Goal: Task Accomplishment & Management: Manage account settings

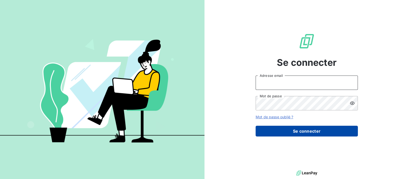
type input "recouvrement@btcgroupe.com"
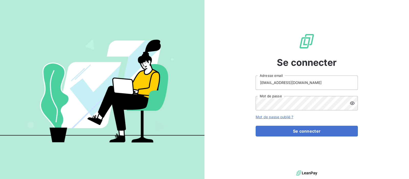
drag, startPoint x: 296, startPoint y: 131, endPoint x: 245, endPoint y: 123, distance: 51.8
click at [296, 131] on button "Se connecter" at bounding box center [307, 131] width 102 height 11
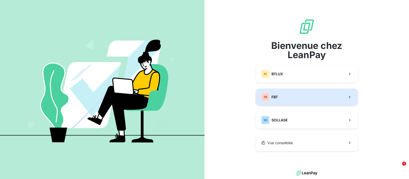
click at [281, 95] on button "FB FBT" at bounding box center [307, 96] width 102 height 17
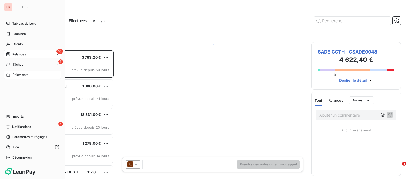
scroll to position [124, 84]
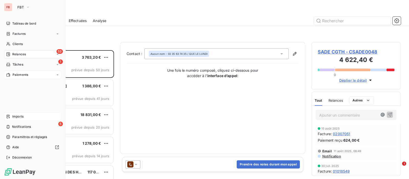
click at [22, 117] on span "Imports" at bounding box center [17, 116] width 11 height 5
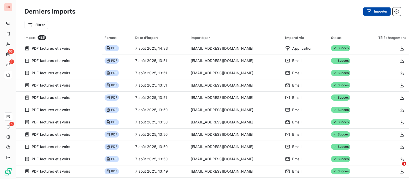
click at [375, 12] on button "Importer" at bounding box center [376, 11] width 27 height 8
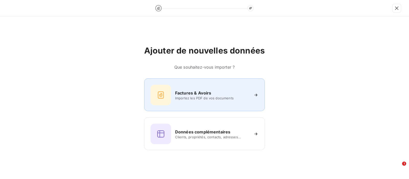
click at [201, 97] on span "Importez les PDF de vos documents" at bounding box center [212, 98] width 74 height 4
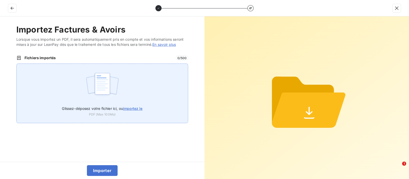
click at [140, 108] on span "importez le" at bounding box center [133, 108] width 20 height 4
click at [17, 64] on input "Glissez-déposez votre fichier ici, ou importez le" at bounding box center [16, 63] width 0 height 0
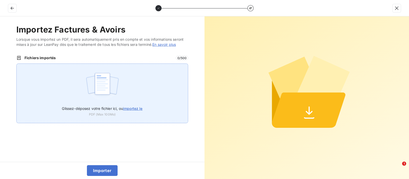
type input "C:\fakepath\08000376.pdf"
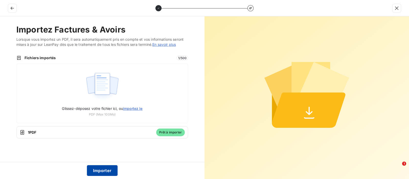
click at [109, 165] on button "Importer" at bounding box center [102, 170] width 31 height 11
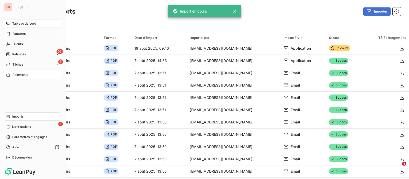
click at [12, 21] on div "Tableau de bord" at bounding box center [32, 23] width 57 height 8
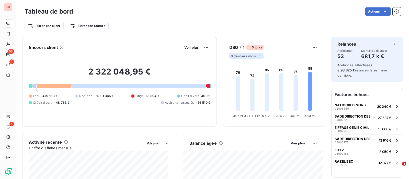
click at [258, 55] on icon at bounding box center [260, 56] width 4 height 4
click at [238, 74] on li "12" at bounding box center [247, 75] width 34 height 9
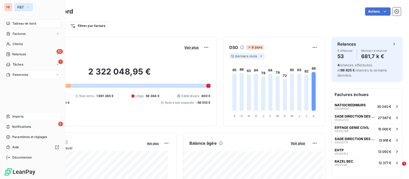
click at [28, 4] on button "FBT" at bounding box center [23, 7] width 19 height 8
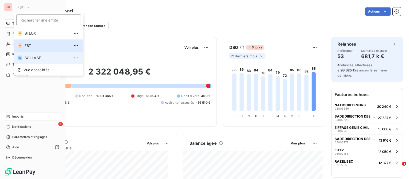
click at [29, 56] on span "SOLLASE" at bounding box center [47, 57] width 45 height 5
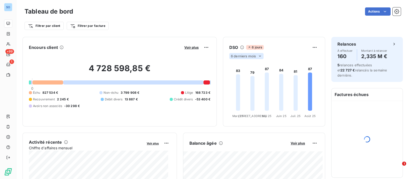
click at [258, 55] on icon at bounding box center [260, 56] width 4 height 4
click at [239, 74] on li "12" at bounding box center [247, 75] width 34 height 9
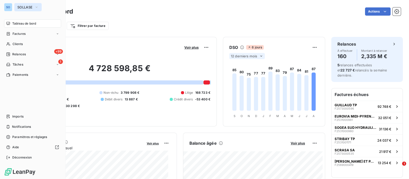
click at [32, 7] on span "SOLLASE" at bounding box center [24, 7] width 15 height 4
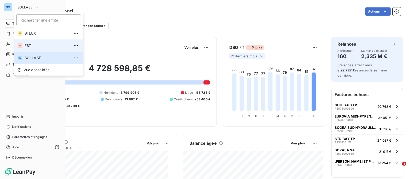
click at [30, 46] on span "FBT" at bounding box center [47, 45] width 45 height 5
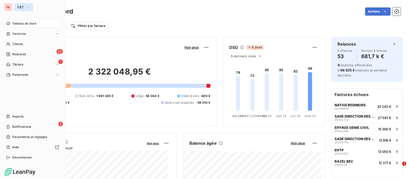
click at [20, 6] on span "FBT" at bounding box center [20, 7] width 6 height 4
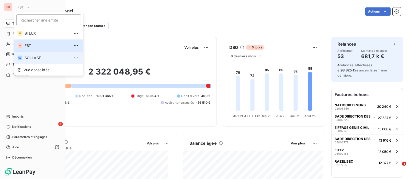
click at [37, 57] on span "SOLLASE" at bounding box center [47, 57] width 45 height 5
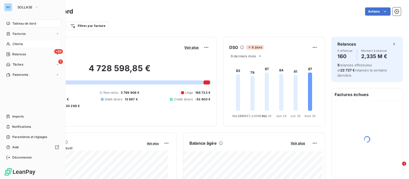
click at [14, 42] on span "Clients" at bounding box center [18, 44] width 10 height 5
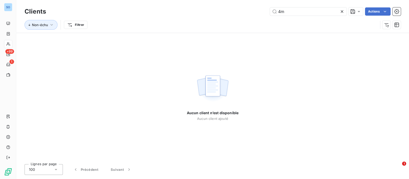
type input "4"
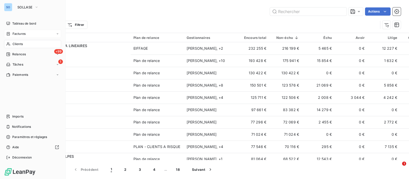
click at [18, 33] on span "Factures" at bounding box center [19, 33] width 13 height 5
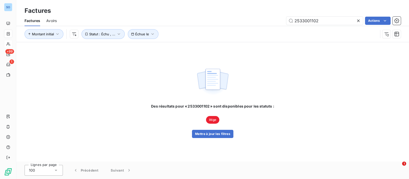
drag, startPoint x: 317, startPoint y: 19, endPoint x: 286, endPoint y: 21, distance: 31.8
click at [286, 21] on div "2533001102 Actions" at bounding box center [232, 21] width 338 height 8
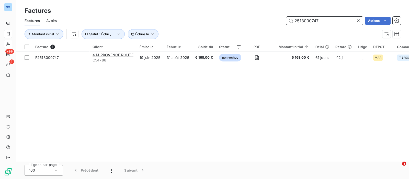
drag, startPoint x: 324, startPoint y: 17, endPoint x: 252, endPoint y: 17, distance: 71.6
click at [252, 17] on div "2513000747 Actions" at bounding box center [232, 21] width 338 height 8
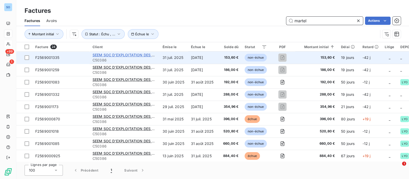
type input "martel"
click at [102, 53] on span "SEEM SOC D'EXPLOITATION DES ETS [PERSON_NAME]" at bounding box center [141, 55] width 97 height 4
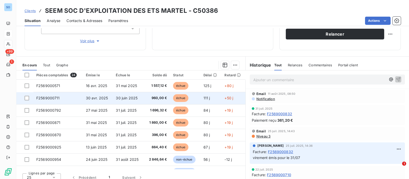
scroll to position [95, 0]
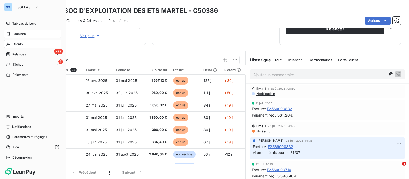
click at [8, 43] on icon at bounding box center [8, 44] width 4 height 4
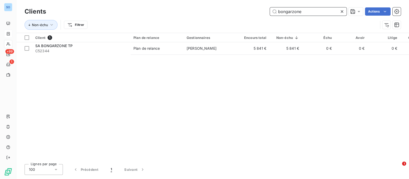
drag, startPoint x: 308, startPoint y: 14, endPoint x: 207, endPoint y: 13, distance: 100.8
click at [209, 13] on div "bongarzone Actions" at bounding box center [226, 11] width 349 height 8
drag, startPoint x: 306, startPoint y: 12, endPoint x: 226, endPoint y: 8, distance: 80.2
click at [226, 8] on div "piquand Actions" at bounding box center [226, 11] width 349 height 8
drag, startPoint x: 296, startPoint y: 13, endPoint x: 235, endPoint y: 12, distance: 61.4
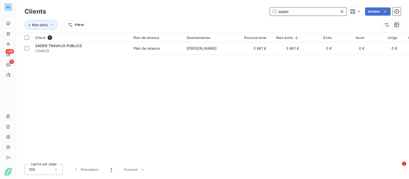
click at [235, 12] on div "sader Actions" at bounding box center [226, 11] width 349 height 8
drag, startPoint x: 295, startPoint y: 10, endPoint x: 255, endPoint y: 6, distance: 40.4
click at [255, 6] on div "Clients beylat Actions" at bounding box center [213, 11] width 376 height 11
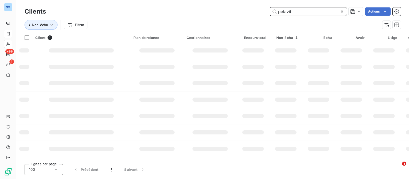
type input "petavit"
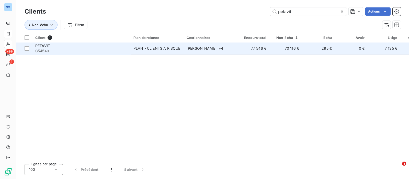
click at [177, 50] on div "PLAN - CLIENTS A RISQUE" at bounding box center [157, 48] width 47 height 5
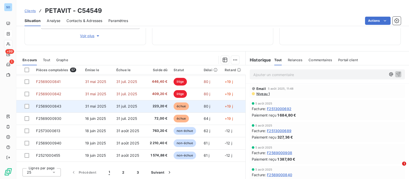
scroll to position [185, 0]
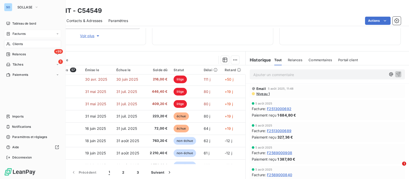
click at [21, 42] on span "Clients" at bounding box center [18, 44] width 10 height 5
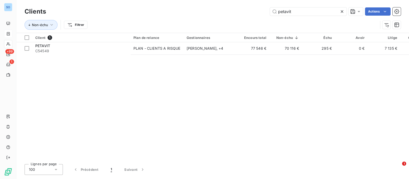
drag, startPoint x: 262, startPoint y: 10, endPoint x: 188, endPoint y: 8, distance: 73.4
click at [188, 8] on div "petavit Actions" at bounding box center [226, 11] width 349 height 8
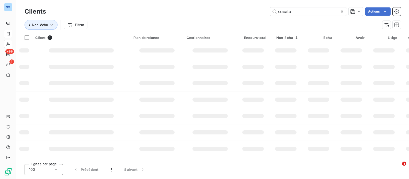
type input "socatp"
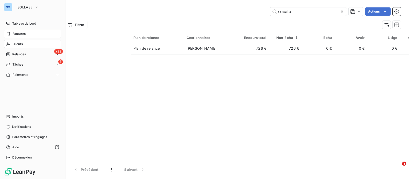
click at [9, 32] on icon at bounding box center [8, 34] width 4 height 4
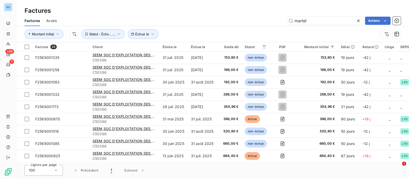
drag, startPoint x: 306, startPoint y: 22, endPoint x: 266, endPoint y: 16, distance: 40.4
click at [265, 22] on div "martel Actions" at bounding box center [232, 21] width 338 height 8
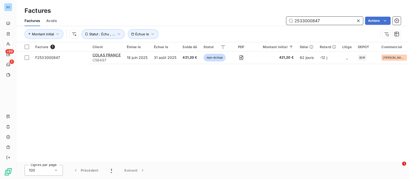
drag, startPoint x: 316, startPoint y: 21, endPoint x: 232, endPoint y: 18, distance: 83.4
click at [232, 18] on div "2533000847 Actions" at bounding box center [232, 21] width 338 height 8
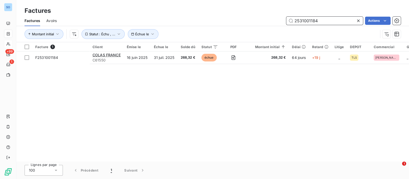
drag, startPoint x: 331, startPoint y: 24, endPoint x: 226, endPoint y: 18, distance: 105.0
click at [226, 18] on div "2531001184 Actions" at bounding box center [232, 21] width 338 height 8
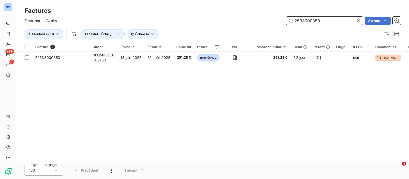
drag, startPoint x: 328, startPoint y: 21, endPoint x: 261, endPoint y: 15, distance: 67.5
click at [260, 17] on div "2533000850 Actions" at bounding box center [232, 21] width 338 height 8
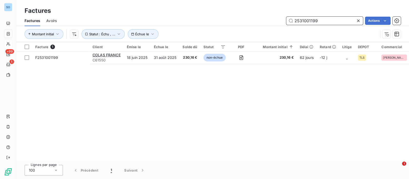
drag, startPoint x: 331, startPoint y: 20, endPoint x: 228, endPoint y: 6, distance: 104.2
click at [234, 19] on div "2531001199 Actions" at bounding box center [232, 21] width 338 height 8
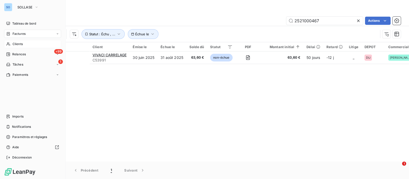
drag, startPoint x: 17, startPoint y: 35, endPoint x: 49, endPoint y: 36, distance: 32.5
click at [17, 35] on span "Factures" at bounding box center [19, 33] width 13 height 5
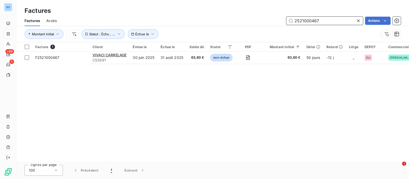
drag, startPoint x: 323, startPoint y: 20, endPoint x: 248, endPoint y: 19, distance: 74.4
click at [248, 19] on div "2521000467 Actions" at bounding box center [232, 21] width 338 height 8
type input "2513000820"
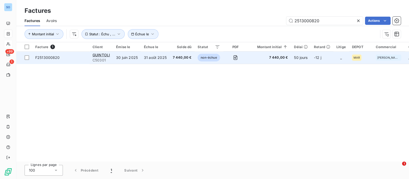
click at [125, 57] on td "30 juin 2025" at bounding box center [127, 57] width 28 height 12
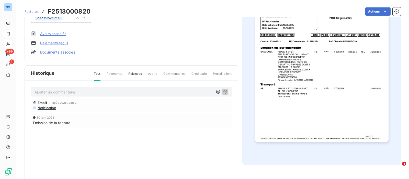
scroll to position [96, 0]
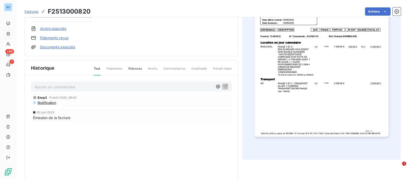
click at [313, 78] on img "button" at bounding box center [322, 42] width 134 height 190
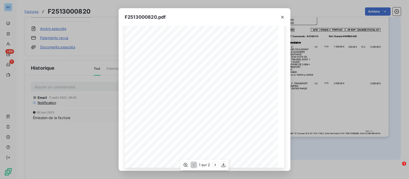
scroll to position [85, 0]
click at [214, 163] on icon "button" at bounding box center [215, 164] width 5 height 5
click at [194, 165] on icon "button" at bounding box center [193, 164] width 5 height 5
click at [58, 85] on div "F2513000820.pdf QTÉ RÉFÉRENCE TOTAL HT FORF3JC POIDS JR SUP DURÉE DESCRIPTION C…" at bounding box center [204, 89] width 409 height 179
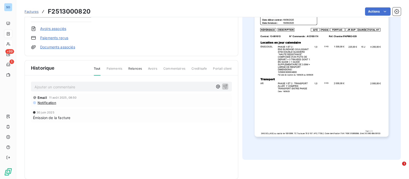
click at [68, 88] on p "Ajouter un commentaire ﻿" at bounding box center [124, 87] width 179 height 6
click at [223, 85] on icon "button" at bounding box center [225, 86] width 5 height 5
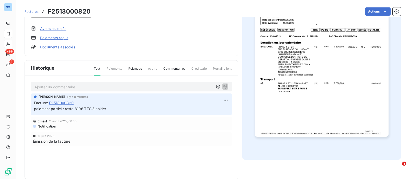
scroll to position [0, 0]
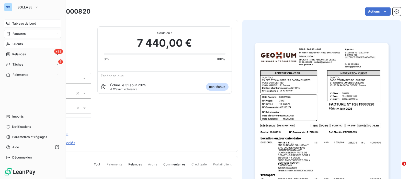
click at [18, 25] on span "Tableau de bord" at bounding box center [24, 23] width 24 height 5
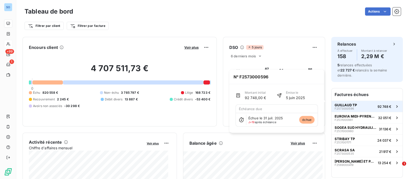
click at [354, 101] on button "GUILLAUD TP F2573000596 92 748 €" at bounding box center [367, 106] width 71 height 11
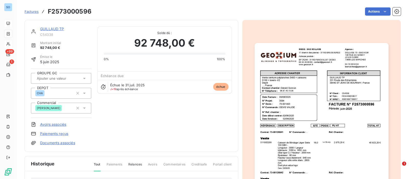
click at [50, 27] on link "GUILLAUD TP" at bounding box center [52, 29] width 24 height 4
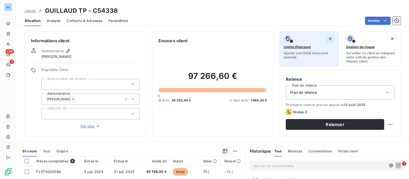
click at [329, 38] on icon "button" at bounding box center [330, 38] width 3 height 3
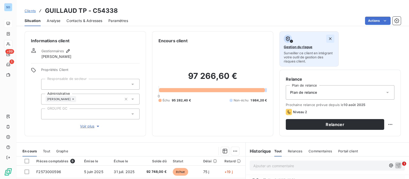
click at [328, 39] on icon "button" at bounding box center [330, 38] width 5 height 5
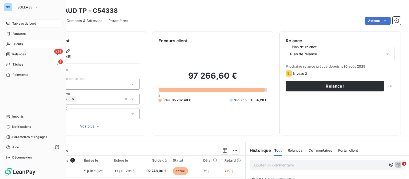
click at [16, 42] on span "Clients" at bounding box center [18, 44] width 10 height 5
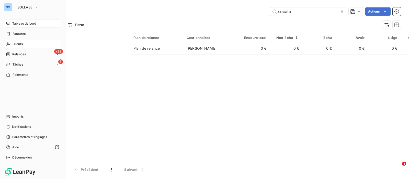
drag, startPoint x: 18, startPoint y: 21, endPoint x: 20, endPoint y: 21, distance: 2.6
click at [18, 21] on span "Tableau de bord" at bounding box center [24, 23] width 24 height 5
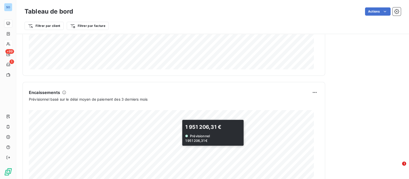
scroll to position [320, 0]
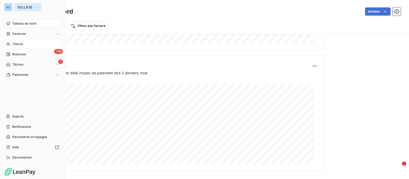
drag, startPoint x: 31, startPoint y: 6, endPoint x: 26, endPoint y: 11, distance: 7.1
click at [31, 6] on span "SOLLASE" at bounding box center [24, 7] width 15 height 4
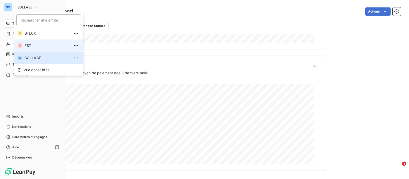
click at [25, 46] on span "FBT" at bounding box center [47, 45] width 45 height 5
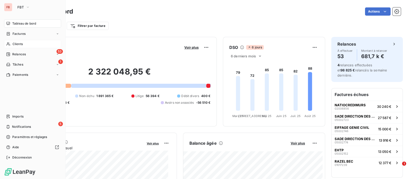
click at [19, 43] on span "Clients" at bounding box center [18, 44] width 10 height 5
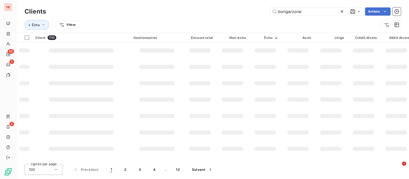
type input "bongarzone"
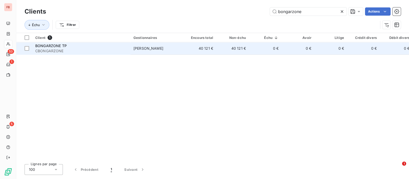
click at [184, 49] on td "40 121 €" at bounding box center [200, 48] width 33 height 12
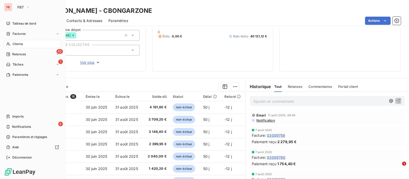
click at [15, 45] on span "Clients" at bounding box center [18, 44] width 10 height 5
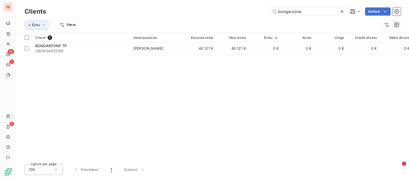
drag, startPoint x: 315, startPoint y: 12, endPoint x: 187, endPoint y: 11, distance: 128.1
click at [187, 11] on div "bongarzone Actions" at bounding box center [226, 11] width 349 height 8
drag, startPoint x: 301, startPoint y: 13, endPoint x: 241, endPoint y: 10, distance: 60.2
click at [241, 10] on div "sturno Actions" at bounding box center [226, 11] width 349 height 8
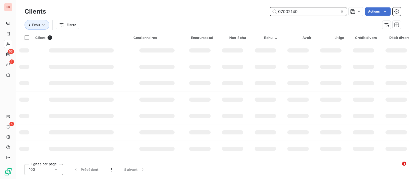
type input "07002140"
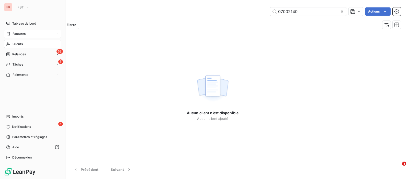
click at [15, 33] on span "Factures" at bounding box center [19, 33] width 13 height 5
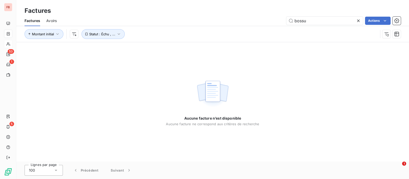
drag, startPoint x: 326, startPoint y: 21, endPoint x: 266, endPoint y: 19, distance: 60.4
click at [266, 19] on div "bossu Actions" at bounding box center [232, 21] width 338 height 8
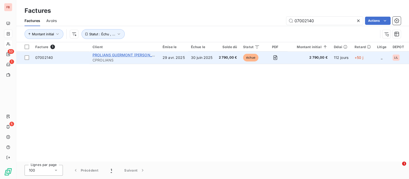
type input "07002140"
click at [120, 54] on span "PROLIANS GUERMONT WEBER" at bounding box center [129, 55] width 72 height 4
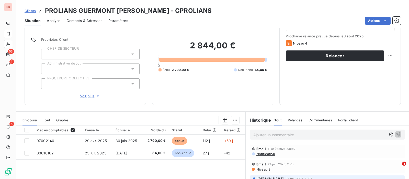
scroll to position [64, 0]
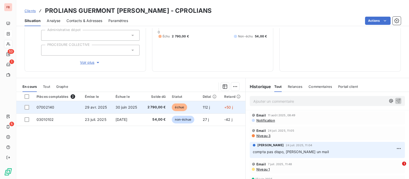
click at [135, 107] on td "30 juin 2025" at bounding box center [128, 107] width 30 height 12
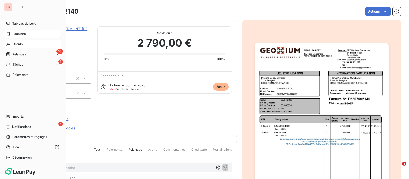
click at [20, 30] on div "Factures" at bounding box center [32, 34] width 57 height 8
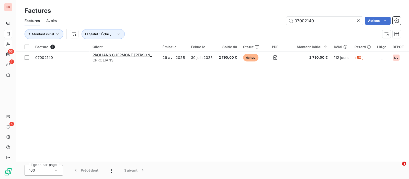
drag, startPoint x: 316, startPoint y: 19, endPoint x: 224, endPoint y: 18, distance: 91.8
click at [224, 17] on div "07002140 Actions" at bounding box center [232, 21] width 338 height 8
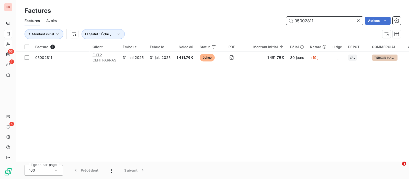
drag, startPoint x: 322, startPoint y: 23, endPoint x: 236, endPoint y: 13, distance: 86.7
click at [236, 13] on div "Factures Factures Avoirs 05002811 Actions Montant initial Statut : Échu , ..." at bounding box center [212, 21] width 393 height 42
type input "demathieu"
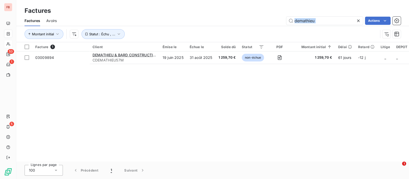
drag, startPoint x: 315, startPoint y: 23, endPoint x: 254, endPoint y: 16, distance: 61.2
click at [254, 17] on div "Factures Avoirs demathieu Actions Montant initial Statut : Échu , ..." at bounding box center [212, 28] width 393 height 27
drag, startPoint x: 359, startPoint y: 14, endPoint x: 357, endPoint y: 19, distance: 5.7
click at [358, 19] on div "Factures Factures Avoirs demathieu Actions Montant initial Statut : Échu , ..." at bounding box center [212, 21] width 393 height 42
click at [357, 20] on icon at bounding box center [358, 20] width 5 height 5
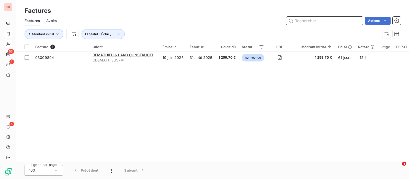
click at [327, 20] on input "text" at bounding box center [324, 21] width 77 height 8
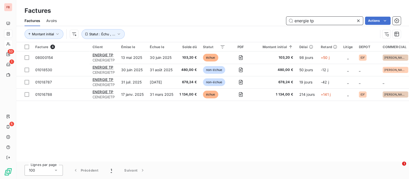
drag, startPoint x: 317, startPoint y: 18, endPoint x: 243, endPoint y: 17, distance: 73.9
click at [243, 17] on div "energie tp Actions" at bounding box center [232, 21] width 338 height 8
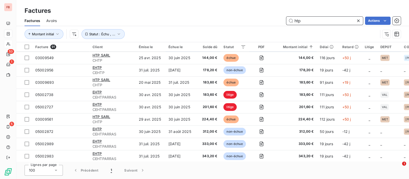
scroll to position [128, 0]
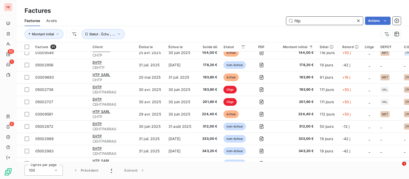
drag, startPoint x: 265, startPoint y: 19, endPoint x: 255, endPoint y: 18, distance: 10.3
click at [255, 19] on div "htp Actions" at bounding box center [232, 21] width 338 height 8
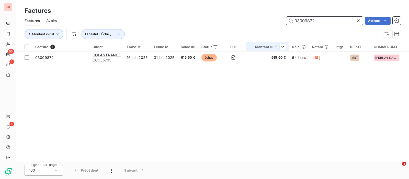
scroll to position [0, 0]
drag, startPoint x: 318, startPoint y: 23, endPoint x: 279, endPoint y: 0, distance: 45.4
click at [268, 16] on div "Factures Avoirs 03009872 Actions" at bounding box center [212, 20] width 393 height 11
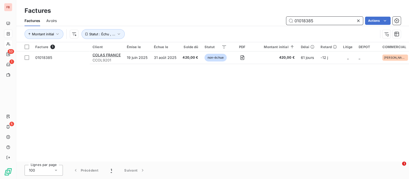
drag, startPoint x: 311, startPoint y: 21, endPoint x: 259, endPoint y: 19, distance: 52.7
click at [258, 19] on div "01018385 Actions" at bounding box center [232, 21] width 338 height 8
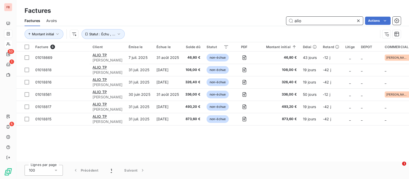
drag, startPoint x: 306, startPoint y: 18, endPoint x: 266, endPoint y: 17, distance: 39.9
click at [266, 17] on div "alio Actions" at bounding box center [232, 21] width 338 height 8
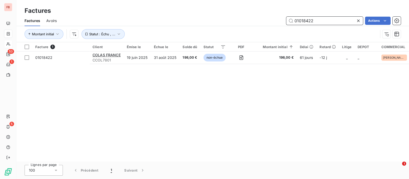
drag, startPoint x: 334, startPoint y: 19, endPoint x: 189, endPoint y: 8, distance: 144.6
click at [190, 8] on div "Factures Factures Avoirs 01018422 Actions Montant initial Statut : Échu , ..." at bounding box center [212, 21] width 393 height 42
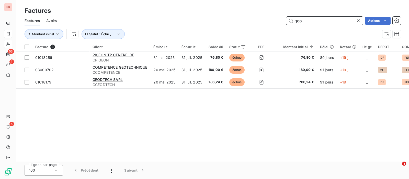
drag, startPoint x: 305, startPoint y: 20, endPoint x: 263, endPoint y: 19, distance: 42.2
click at [264, 18] on div "geo Actions" at bounding box center [232, 21] width 338 height 8
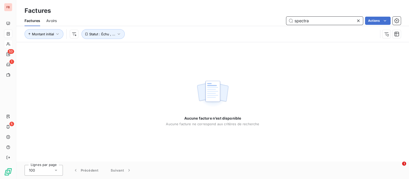
drag, startPoint x: 310, startPoint y: 20, endPoint x: 249, endPoint y: 18, distance: 61.1
click at [249, 18] on div "spectra Actions" at bounding box center [232, 21] width 338 height 8
type input "01018386"
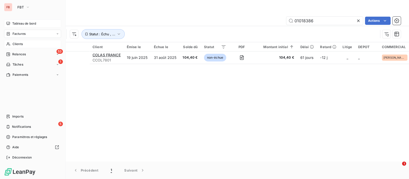
click at [10, 24] on div "Tableau de bord" at bounding box center [32, 23] width 57 height 8
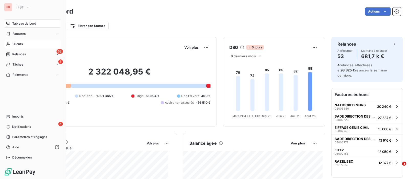
click at [21, 33] on span "Factures" at bounding box center [19, 33] width 13 height 5
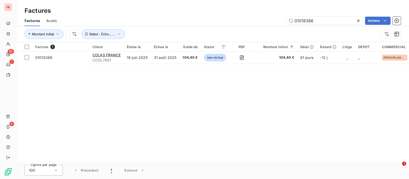
click at [44, 21] on div "Factures Avoirs 01018386 Actions" at bounding box center [212, 20] width 393 height 11
click at [55, 20] on span "Avoirs" at bounding box center [51, 20] width 10 height 5
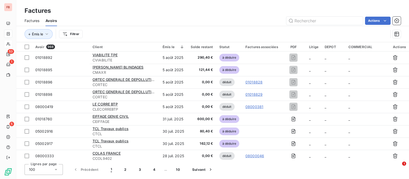
click at [34, 18] on span "Factures" at bounding box center [32, 20] width 15 height 5
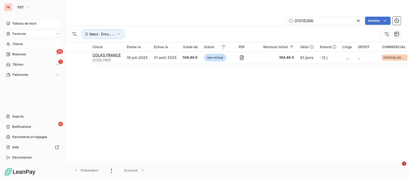
click at [9, 24] on icon at bounding box center [8, 23] width 4 height 4
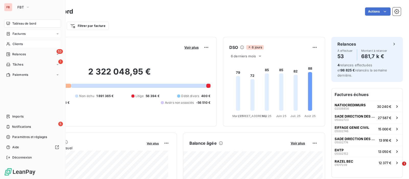
click at [10, 20] on div "Tableau de bord" at bounding box center [32, 23] width 57 height 8
click at [20, 6] on span "FBT" at bounding box center [20, 7] width 6 height 4
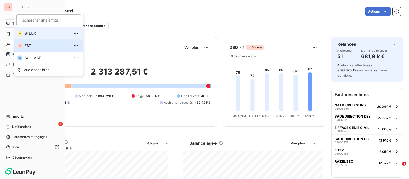
click at [38, 31] on span "BTLUX" at bounding box center [47, 33] width 45 height 5
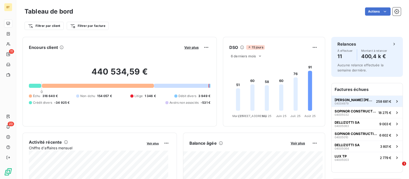
click at [364, 101] on span "[PERSON_NAME] [PERSON_NAME] CONSTRUCTIONS S.A" at bounding box center [354, 100] width 39 height 4
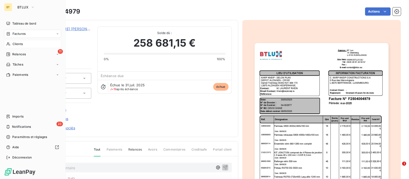
click at [14, 45] on span "Clients" at bounding box center [18, 44] width 10 height 5
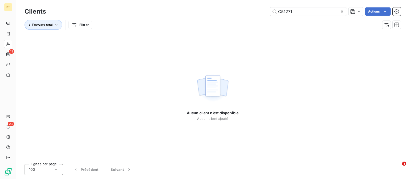
type input "C51271"
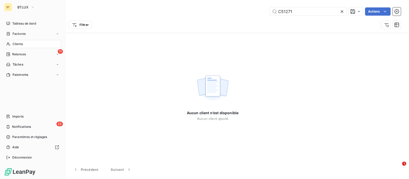
click at [13, 7] on div "BT BTLUX" at bounding box center [32, 7] width 57 height 8
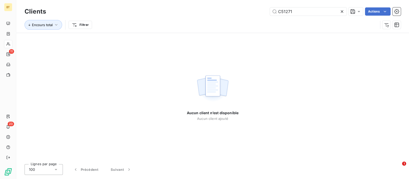
click at [28, 5] on div "Clients C51271 Actions Encours total Filtrer" at bounding box center [212, 16] width 393 height 33
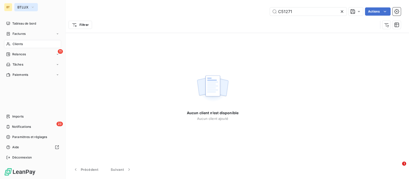
click at [23, 8] on span "BTLUX" at bounding box center [22, 7] width 11 height 4
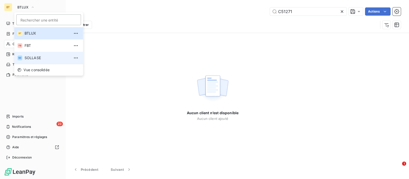
click at [26, 57] on span "SOLLASE" at bounding box center [47, 57] width 45 height 5
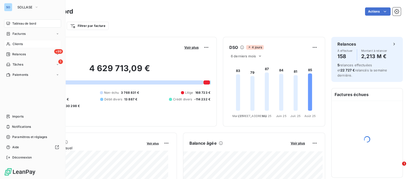
click at [12, 43] on div "Clients" at bounding box center [32, 44] width 57 height 8
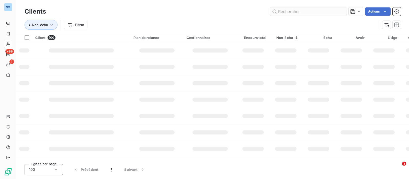
click at [301, 11] on input "text" at bounding box center [308, 11] width 77 height 8
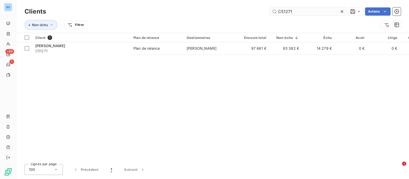
type input "C51271"
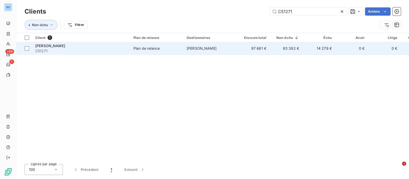
click at [135, 46] on div "Plan de relance" at bounding box center [147, 48] width 26 height 5
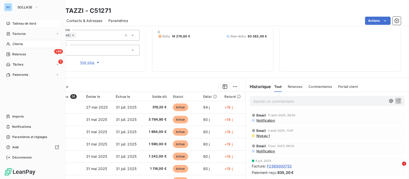
click at [12, 24] on div "Tableau de bord" at bounding box center [32, 23] width 57 height 8
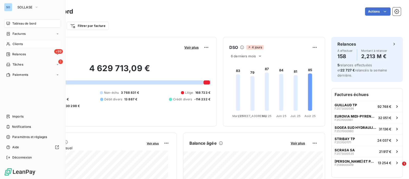
click at [16, 40] on div "Clients" at bounding box center [32, 44] width 57 height 8
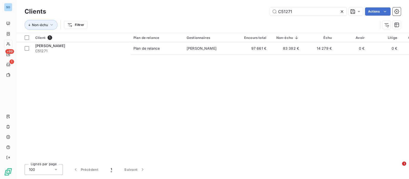
drag, startPoint x: 302, startPoint y: 11, endPoint x: 249, endPoint y: 6, distance: 53.7
click at [227, 9] on div "C51271 Actions" at bounding box center [226, 11] width 349 height 8
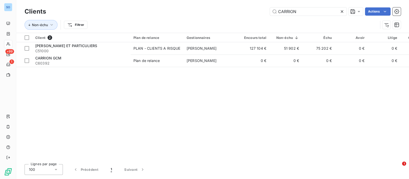
type input "CARRION"
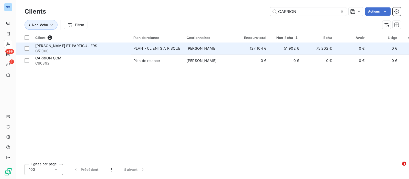
click at [83, 50] on span "C51000" at bounding box center [81, 50] width 92 height 5
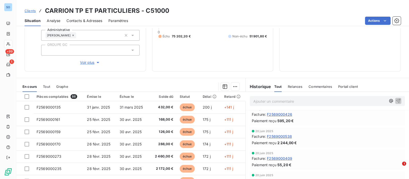
scroll to position [320, 0]
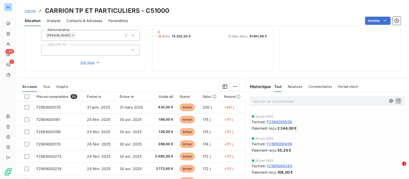
click at [290, 85] on span "Relances" at bounding box center [295, 86] width 15 height 4
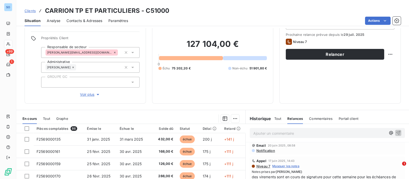
scroll to position [64, 0]
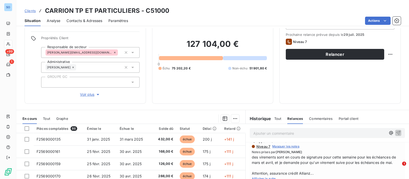
click at [78, 20] on span "Contacts & Adresses" at bounding box center [84, 20] width 36 height 5
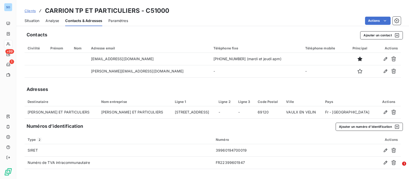
click at [31, 20] on span "Situation" at bounding box center [32, 20] width 15 height 5
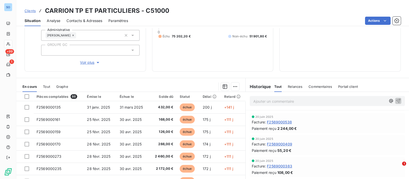
scroll to position [320, 0]
click at [288, 82] on div "Relances" at bounding box center [295, 86] width 15 height 11
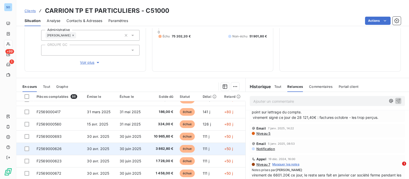
scroll to position [217, 0]
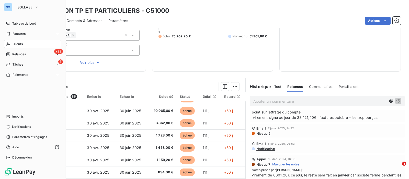
click at [13, 43] on span "Clients" at bounding box center [18, 44] width 10 height 5
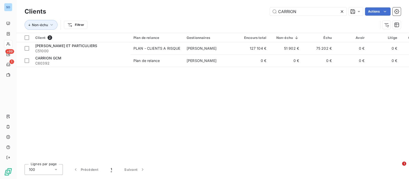
drag, startPoint x: 302, startPoint y: 10, endPoint x: 253, endPoint y: 10, distance: 48.9
click at [253, 10] on div "CARRION Actions" at bounding box center [226, 11] width 349 height 8
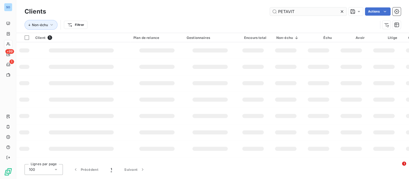
type input "PETAVIT"
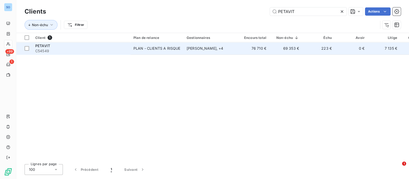
click at [161, 53] on td "PLAN - CLIENTS A RISQUE" at bounding box center [156, 48] width 53 height 12
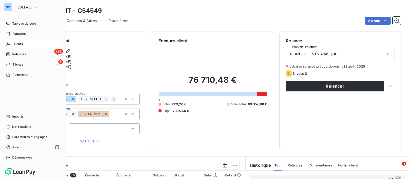
click at [9, 44] on icon at bounding box center [8, 44] width 4 height 4
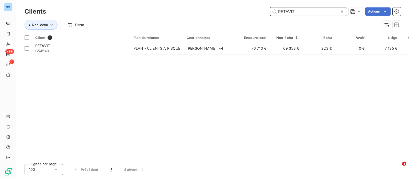
drag, startPoint x: 301, startPoint y: 11, endPoint x: 240, endPoint y: 7, distance: 60.4
click at [240, 7] on div "PETAVIT Actions" at bounding box center [226, 11] width 349 height 8
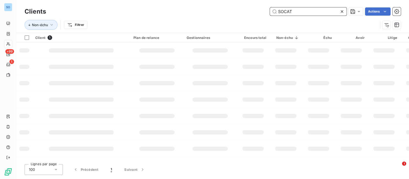
type input "SOCAT"
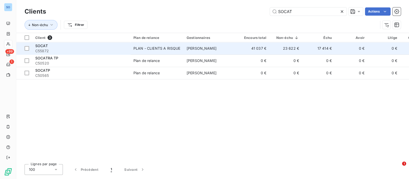
click at [95, 49] on span "C55872" at bounding box center [81, 50] width 92 height 5
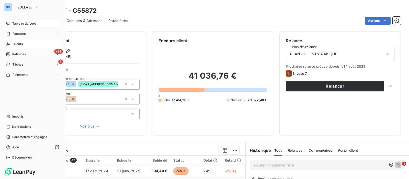
click at [18, 22] on span "Tableau de bord" at bounding box center [24, 23] width 24 height 5
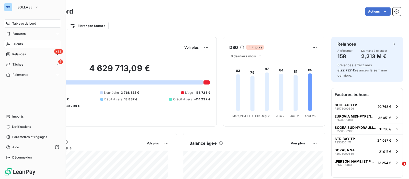
click at [13, 46] on span "Clients" at bounding box center [18, 44] width 10 height 5
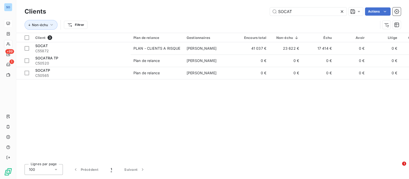
drag, startPoint x: 302, startPoint y: 13, endPoint x: 244, endPoint y: 7, distance: 58.4
click at [244, 7] on div "SOCAT Actions" at bounding box center [226, 11] width 349 height 8
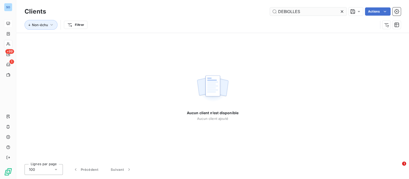
click at [284, 13] on input "DEBIOLLES" at bounding box center [308, 11] width 77 height 8
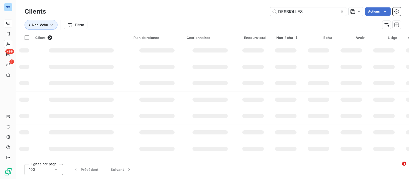
type input "DESBIOLLES"
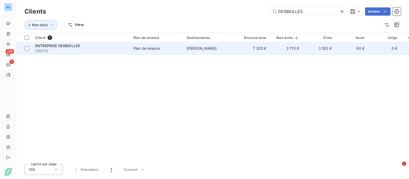
click at [194, 48] on span "renaud detraz" at bounding box center [202, 48] width 30 height 4
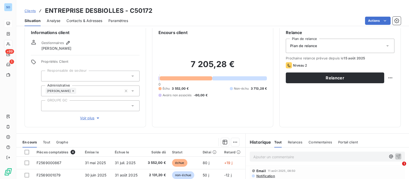
scroll to position [32, 0]
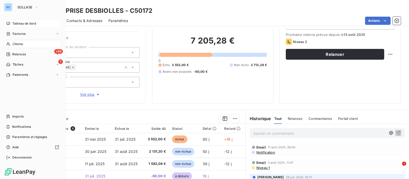
click at [13, 45] on span "Clients" at bounding box center [18, 44] width 10 height 5
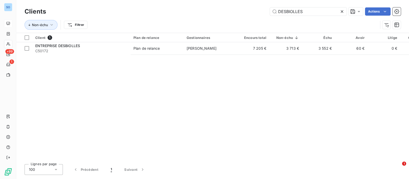
drag, startPoint x: 314, startPoint y: 15, endPoint x: 263, endPoint y: 8, distance: 51.4
click at [257, 11] on div "DESBIOLLES Actions" at bounding box center [226, 11] width 349 height 8
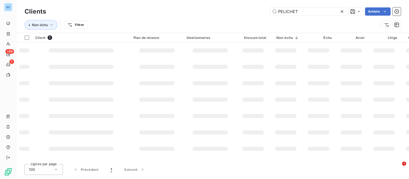
type input "PELICHET"
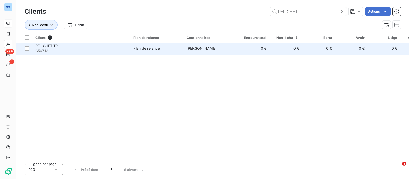
click at [198, 50] on td "renaud detraz" at bounding box center [210, 48] width 53 height 12
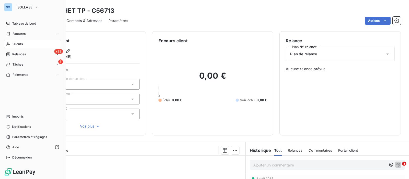
drag, startPoint x: 15, startPoint y: 27, endPoint x: 38, endPoint y: 28, distance: 22.8
click at [15, 26] on div "Tableau de bord" at bounding box center [32, 23] width 57 height 8
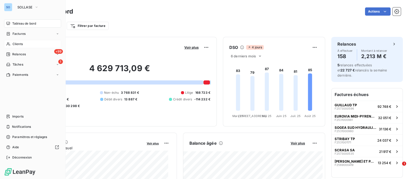
click at [24, 22] on span "Tableau de bord" at bounding box center [24, 23] width 24 height 5
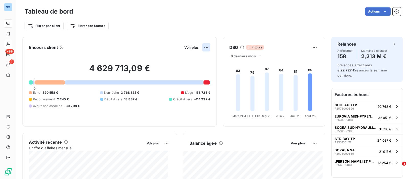
click at [201, 46] on html "SO +99 1 Tableau de bord Actions Filtrer par client Filtrer par facture Encours…" at bounding box center [204, 89] width 409 height 179
click at [156, 36] on html "SO +99 1 Tableau de bord Actions Filtrer par client Filtrer par facture Encours…" at bounding box center [204, 89] width 409 height 179
click at [184, 47] on span "Voir plus" at bounding box center [191, 47] width 14 height 4
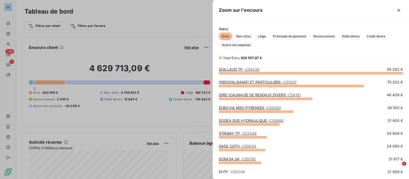
scroll to position [101, 191]
click at [375, 36] on span "Crédit divers" at bounding box center [376, 36] width 25 height 8
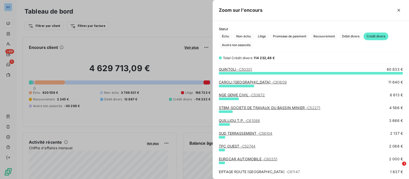
click at [280, 82] on div "CAROLI TP FRANCE - C61609 11 640 €" at bounding box center [311, 82] width 184 height 5
click at [272, 83] on span "- C61609" at bounding box center [279, 82] width 15 height 4
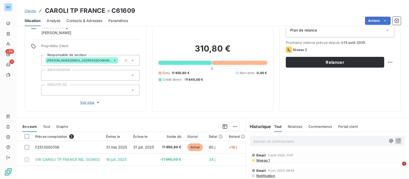
scroll to position [32, 0]
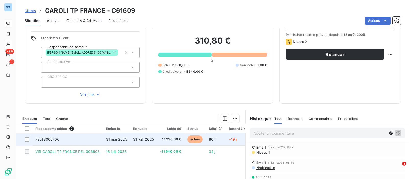
click at [130, 137] on td "31 juil. 2025" at bounding box center [143, 139] width 27 height 12
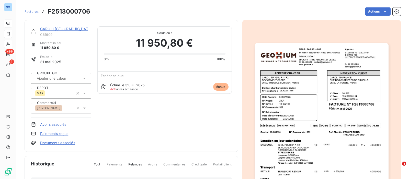
click at [55, 28] on link "CAROLI TP FRANCE" at bounding box center [66, 29] width 52 height 4
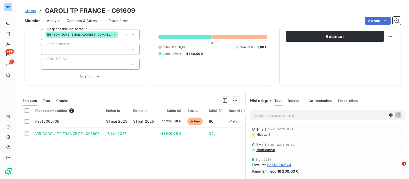
scroll to position [64, 0]
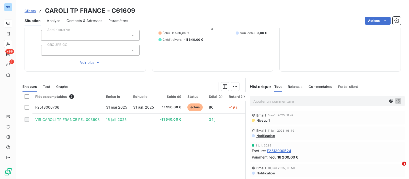
click at [259, 100] on p "Ajouter un commentaire ﻿" at bounding box center [319, 101] width 133 height 6
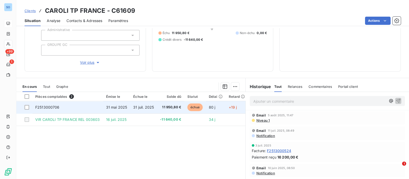
click at [154, 105] on td "31 juil. 2025" at bounding box center [143, 107] width 27 height 12
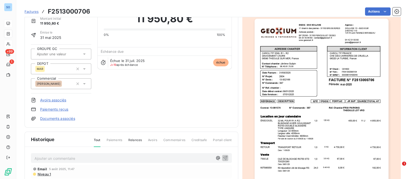
scroll to position [64, 0]
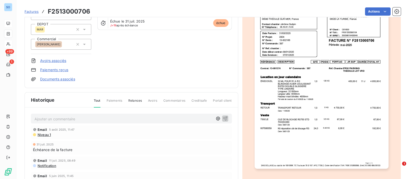
click at [72, 116] on p "Ajouter un commentaire ﻿" at bounding box center [124, 119] width 179 height 6
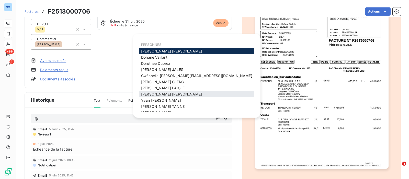
click at [151, 93] on span "Sébastien Chartier" at bounding box center [171, 94] width 61 height 4
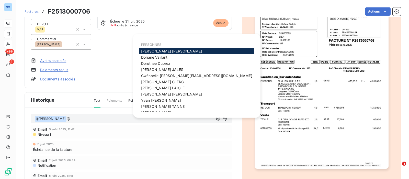
click at [100, 51] on div "CAROLI TP FRANCE C61609 Montant initial 11 950,80 € Émise le 31 mai 2025 GROUPE…" at bounding box center [131, 22] width 201 height 119
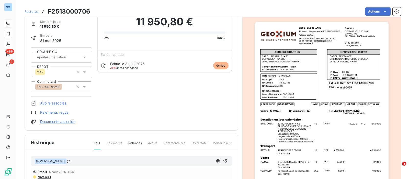
scroll to position [0, 0]
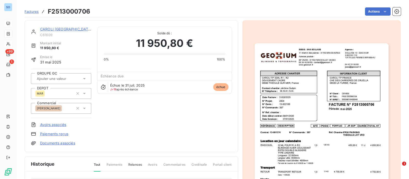
click at [59, 29] on link "CAROLI TP FRANCE" at bounding box center [66, 29] width 52 height 4
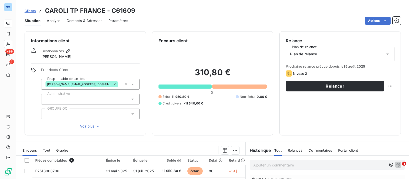
click at [131, 84] on icon at bounding box center [132, 84] width 3 height 1
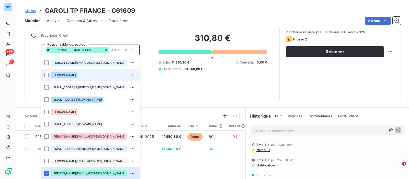
scroll to position [54, 0]
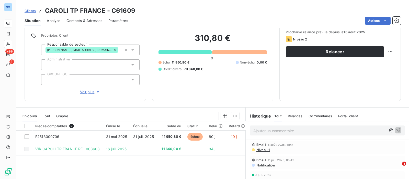
click at [88, 40] on div "Propriétés Client Responsable de secteur s.chartier@geoxium.fr Administrative G…" at bounding box center [90, 63] width 98 height 61
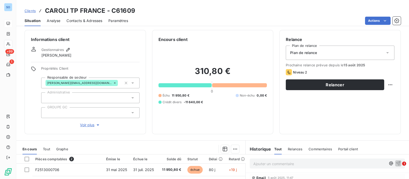
scroll to position [0, 0]
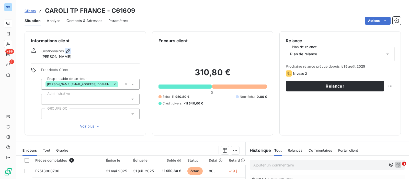
click at [68, 50] on icon "button" at bounding box center [67, 50] width 5 height 5
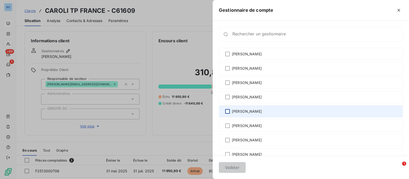
click at [228, 110] on div at bounding box center [227, 111] width 5 height 5
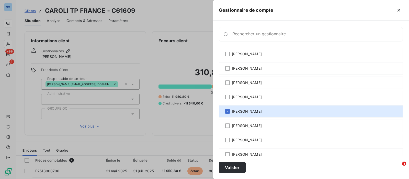
click at [80, 82] on div at bounding box center [204, 89] width 409 height 179
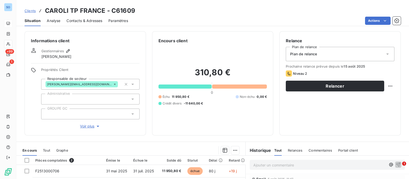
click at [113, 83] on icon at bounding box center [114, 84] width 3 height 3
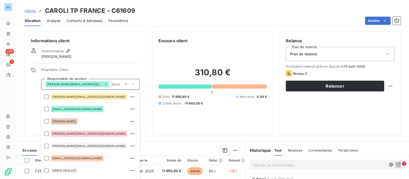
scroll to position [86, 0]
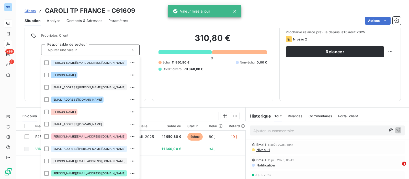
click at [106, 33] on div "Informations client Gestionnaires Sébastien Chartier Propriétés Client Responsa…" at bounding box center [85, 49] width 121 height 104
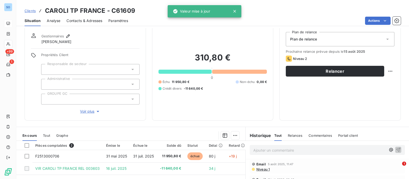
scroll to position [0, 0]
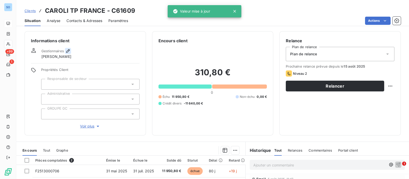
click at [68, 51] on icon "button" at bounding box center [68, 51] width 4 height 4
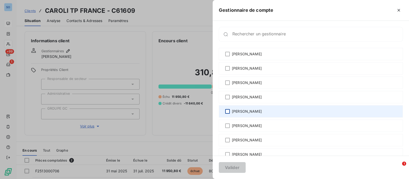
click at [230, 111] on div at bounding box center [227, 111] width 5 height 5
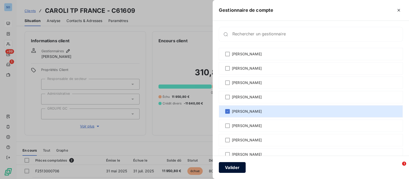
click at [228, 166] on button "Valider" at bounding box center [232, 167] width 27 height 11
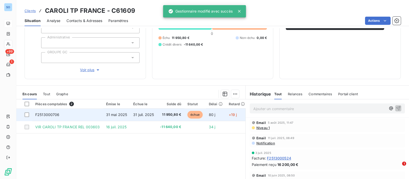
scroll to position [95, 0]
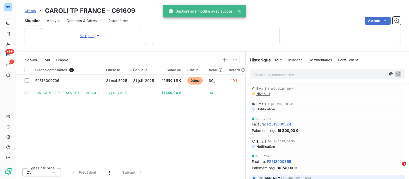
click at [289, 77] on p "Ajouter un commentaire ﻿" at bounding box center [319, 74] width 133 height 6
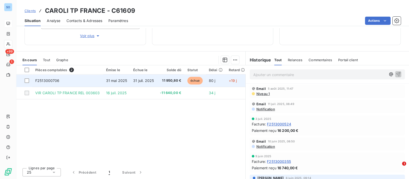
click at [102, 77] on td "F2513000706" at bounding box center [67, 80] width 71 height 12
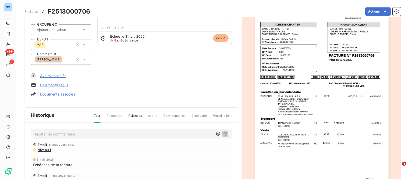
scroll to position [64, 0]
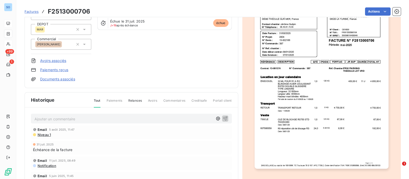
click at [84, 118] on p "Ajouter un commentaire ﻿" at bounding box center [124, 119] width 179 height 6
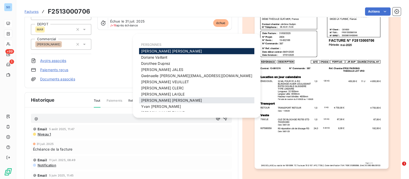
click at [168, 101] on span "Sébastien Chartier" at bounding box center [171, 100] width 61 height 4
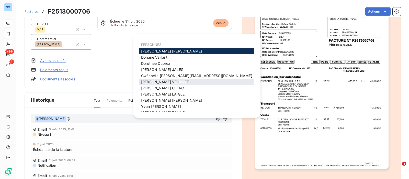
drag, startPoint x: 173, startPoint y: 82, endPoint x: 169, endPoint y: 84, distance: 4.1
click at [173, 82] on div "Hervé VEUILLET" at bounding box center [196, 82] width 115 height 6
drag, startPoint x: 159, startPoint y: 81, endPoint x: 151, endPoint y: 83, distance: 7.5
click at [158, 81] on span "Hervé VEUILLET" at bounding box center [165, 82] width 48 height 4
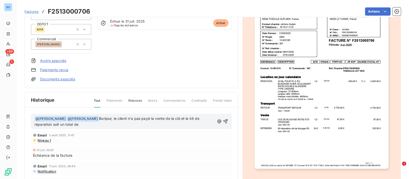
click at [119, 125] on p "﻿ @ Sébastien Chartier ﻿ ﻿ @ Hervé VEUILLET ﻿ Bonjour, le client n'a pas payé l…" at bounding box center [125, 122] width 180 height 12
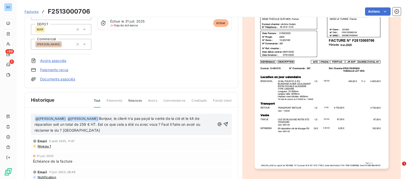
click at [99, 116] on span "Bonjour, le client n'a pas payé la vente de la clé et le kit de réparation soit…" at bounding box center [118, 124] width 167 height 16
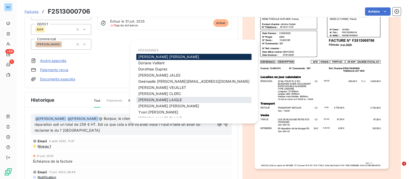
click at [153, 100] on span "Jessica LAIGLE" at bounding box center [159, 99] width 43 height 4
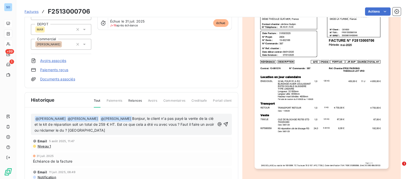
click at [48, 124] on span "Bonjour, le client n'a pas payé la vente de la clé et le kit de réparation soit…" at bounding box center [125, 124] width 181 height 16
click at [223, 123] on icon "button" at bounding box center [225, 123] width 5 height 5
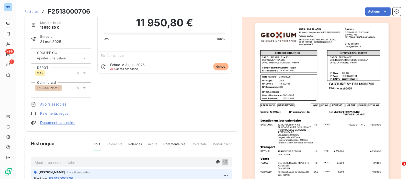
scroll to position [0, 0]
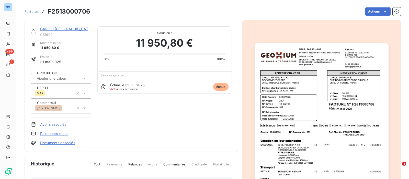
click at [63, 28] on link "CAROLI TP FRANCE" at bounding box center [66, 29] width 52 height 4
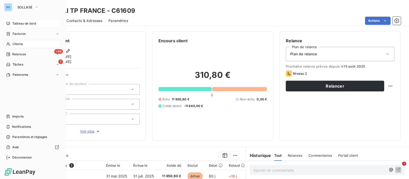
click at [18, 23] on span "Tableau de bord" at bounding box center [24, 23] width 24 height 5
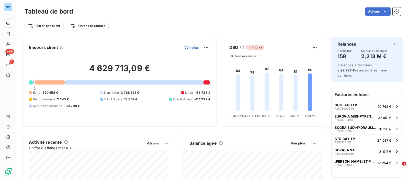
click at [188, 47] on span "Voir plus" at bounding box center [191, 47] width 14 height 4
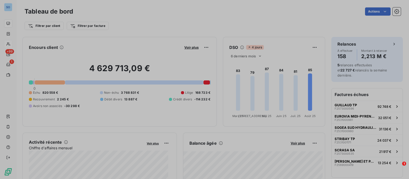
scroll to position [174, 191]
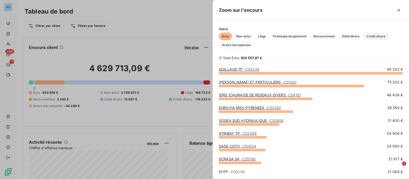
click at [373, 37] on span "Crédit divers" at bounding box center [376, 36] width 25 height 8
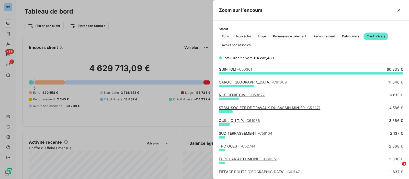
click at [253, 107] on link "STBM-SOCIETE DE TRAVAUX DU BASSIN MINIER - C52271" at bounding box center [270, 107] width 102 height 4
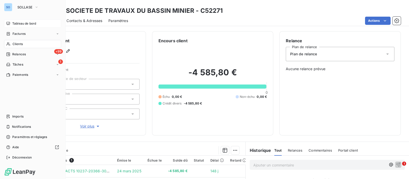
click at [13, 45] on span "Clients" at bounding box center [18, 44] width 10 height 5
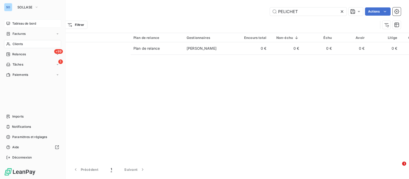
click at [22, 23] on span "Tableau de bord" at bounding box center [24, 23] width 24 height 5
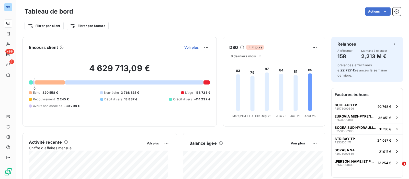
click at [190, 48] on span "Voir plus" at bounding box center [191, 47] width 14 height 4
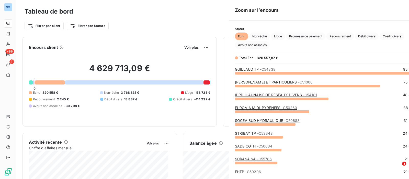
scroll to position [174, 191]
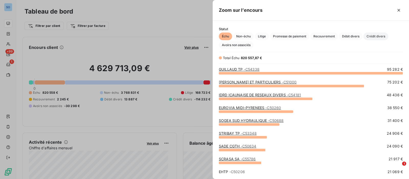
click at [379, 36] on span "Crédit divers" at bounding box center [376, 36] width 25 height 8
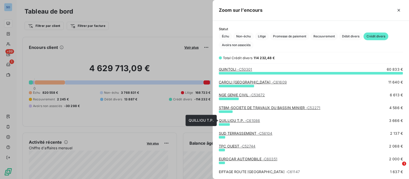
click at [247, 119] on span "- C61086" at bounding box center [252, 120] width 15 height 4
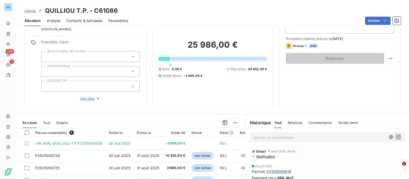
scroll to position [64, 0]
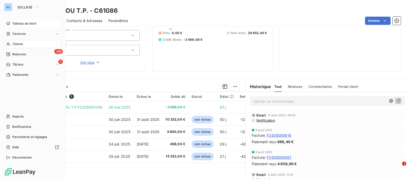
click at [23, 22] on span "Tableau de bord" at bounding box center [24, 23] width 24 height 5
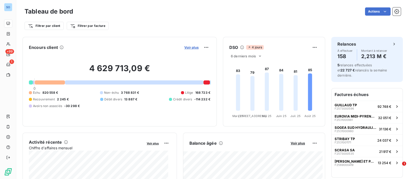
click at [186, 46] on span "Voir plus" at bounding box center [191, 47] width 14 height 4
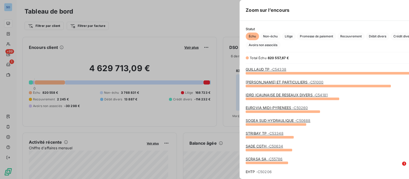
scroll to position [174, 191]
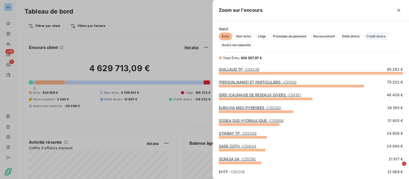
click at [385, 36] on span "Crédit divers" at bounding box center [376, 36] width 25 height 8
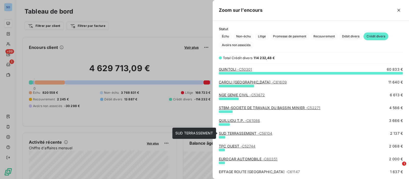
click at [246, 132] on link "SUD TERRASSEMENT - C56104" at bounding box center [246, 133] width 54 height 4
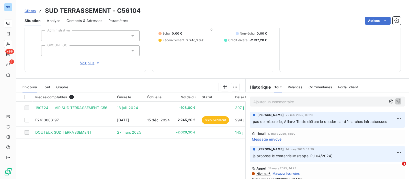
scroll to position [64, 0]
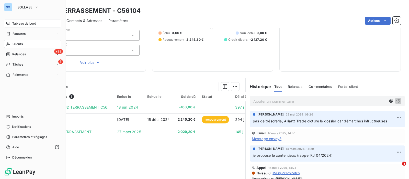
click at [10, 41] on div "Clients" at bounding box center [32, 44] width 57 height 8
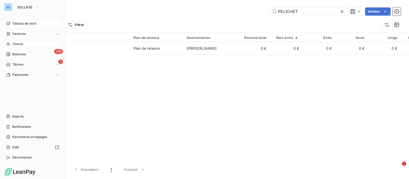
click at [10, 23] on div "Tableau de bord" at bounding box center [32, 23] width 57 height 8
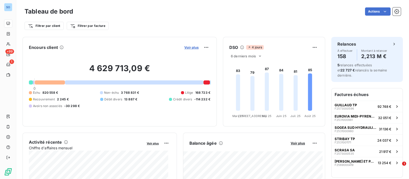
click at [186, 47] on span "Voir plus" at bounding box center [191, 47] width 14 height 4
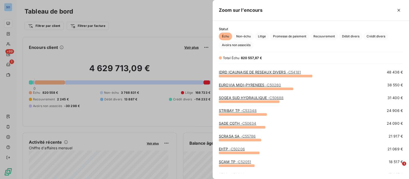
scroll to position [32, 0]
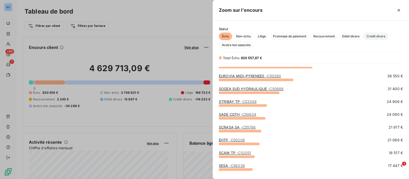
click at [385, 35] on span "Crédit divers" at bounding box center [376, 36] width 25 height 8
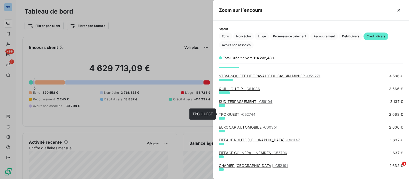
click at [236, 114] on link "TPC OUEST - C52744" at bounding box center [237, 114] width 37 height 4
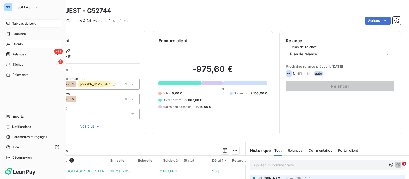
click at [13, 25] on span "Tableau de bord" at bounding box center [24, 23] width 24 height 5
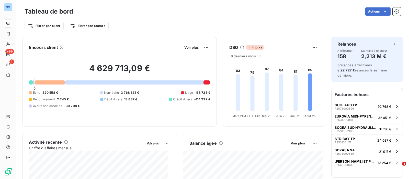
click at [191, 45] on button "Voir plus" at bounding box center [191, 47] width 17 height 5
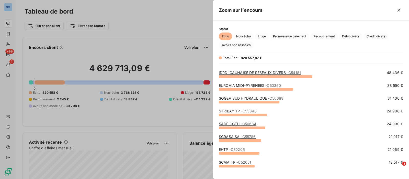
scroll to position [32, 0]
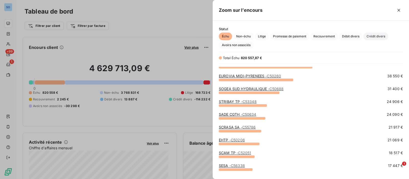
click at [384, 38] on span "Crédit divers" at bounding box center [376, 36] width 25 height 8
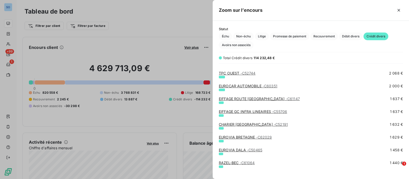
scroll to position [64, 0]
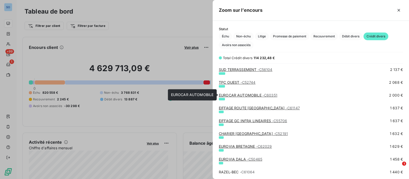
click at [249, 93] on link "EUROCAR AUTOMOBILE - C60351" at bounding box center [248, 95] width 59 height 4
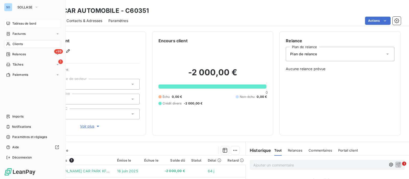
click at [15, 24] on span "Tableau de bord" at bounding box center [24, 23] width 24 height 5
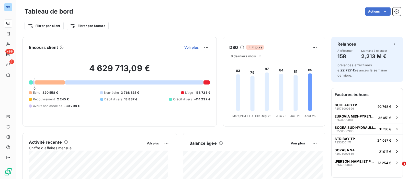
click at [188, 48] on span "Voir plus" at bounding box center [191, 47] width 14 height 4
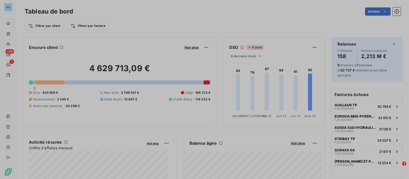
scroll to position [174, 191]
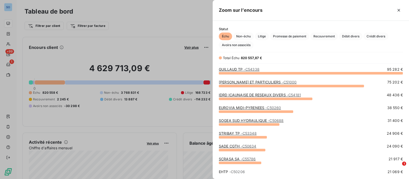
drag, startPoint x: 380, startPoint y: 36, endPoint x: 374, endPoint y: 44, distance: 10.0
click at [380, 36] on span "Crédit divers" at bounding box center [376, 36] width 25 height 8
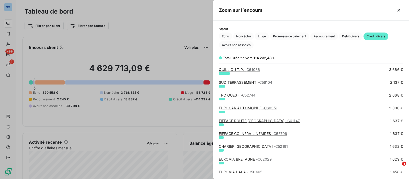
scroll to position [64, 0]
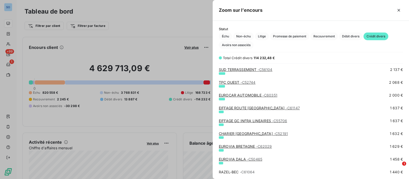
click at [237, 133] on link "CHARIER TP SUD - C52191" at bounding box center [253, 133] width 69 height 4
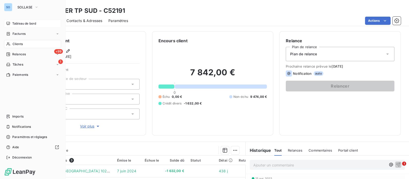
click at [18, 23] on span "Tableau de bord" at bounding box center [24, 23] width 24 height 5
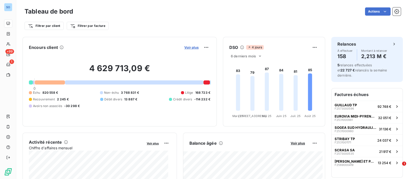
click at [193, 48] on span "Voir plus" at bounding box center [191, 47] width 14 height 4
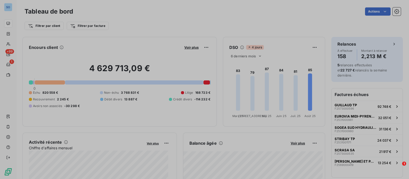
scroll to position [174, 191]
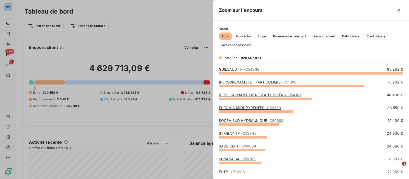
click at [384, 37] on span "Crédit divers" at bounding box center [376, 36] width 25 height 8
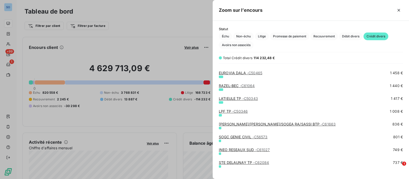
scroll to position [160, 0]
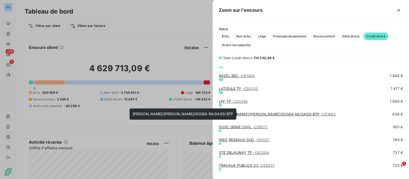
click at [284, 114] on link "SEP MAURO/RAMPA TP/SOGEA RA/SASSI BTP - C61663" at bounding box center [277, 114] width 117 height 4
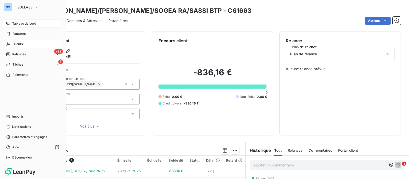
click at [14, 23] on span "Tableau de bord" at bounding box center [24, 23] width 24 height 5
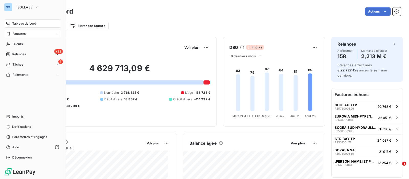
click at [16, 33] on span "Factures" at bounding box center [19, 33] width 13 height 5
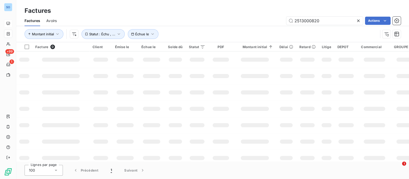
click at [54, 22] on span "Avoirs" at bounding box center [51, 20] width 10 height 5
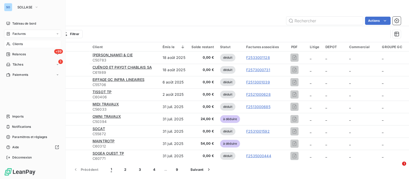
drag, startPoint x: 16, startPoint y: 25, endPoint x: 29, endPoint y: 46, distance: 25.4
click at [16, 25] on span "Tableau de bord" at bounding box center [24, 23] width 24 height 5
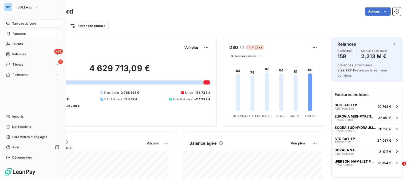
click at [18, 35] on span "Factures" at bounding box center [19, 33] width 13 height 5
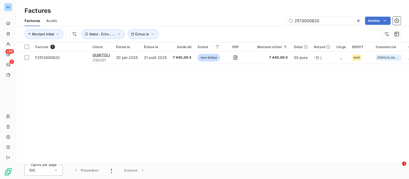
drag, startPoint x: 324, startPoint y: 24, endPoint x: 238, endPoint y: 4, distance: 88.2
click at [248, 14] on div "Factures Factures Avoirs 2513000820 Actions Montant initial Échue le Statut : É…" at bounding box center [212, 21] width 393 height 42
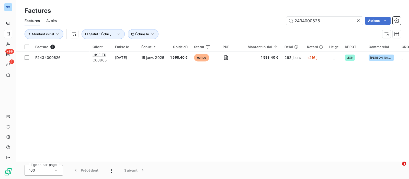
type input "2434000626"
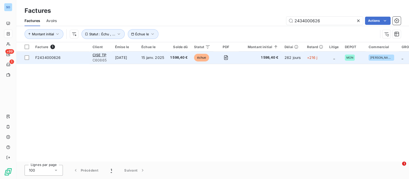
click at [151, 54] on td "15 janv. 2025" at bounding box center [152, 57] width 29 height 12
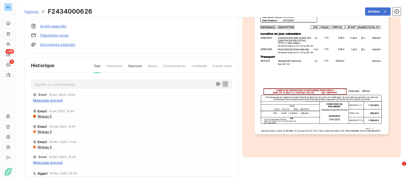
scroll to position [104, 0]
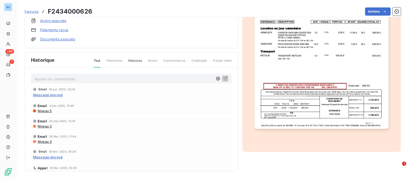
click at [78, 80] on p "Ajouter un commentaire ﻿" at bounding box center [124, 79] width 179 height 6
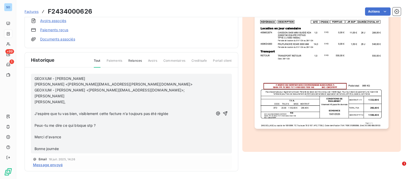
click at [64, 117] on p "﻿" at bounding box center [124, 120] width 179 height 6
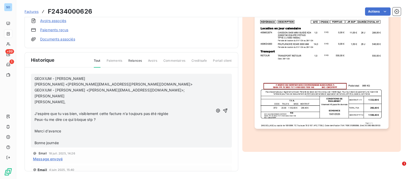
click at [56, 124] on p "﻿" at bounding box center [124, 126] width 179 height 6
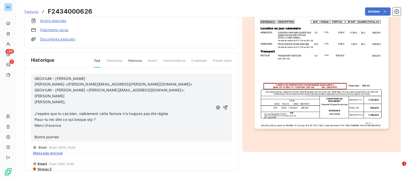
click at [51, 130] on p "﻿" at bounding box center [124, 131] width 179 height 6
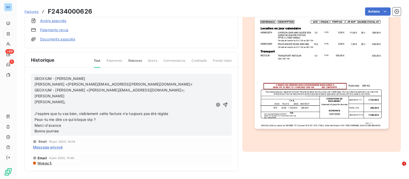
click at [52, 105] on p "﻿" at bounding box center [124, 108] width 179 height 6
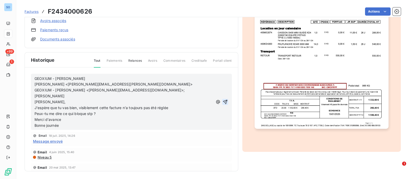
click at [223, 102] on icon "button" at bounding box center [225, 101] width 5 height 5
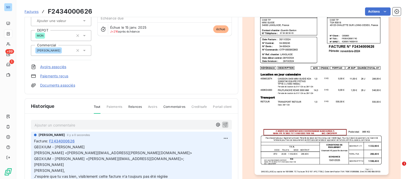
scroll to position [0, 0]
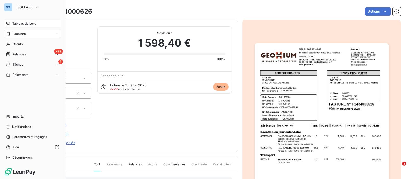
click at [17, 23] on span "Tableau de bord" at bounding box center [24, 23] width 24 height 5
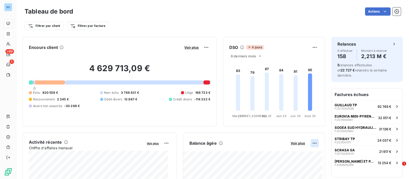
click at [313, 144] on html "SO +99 1 Tableau de bord Actions Filtrer par client Filtrer par facture Encours…" at bounding box center [204, 89] width 409 height 179
click at [295, 155] on div "Exporter" at bounding box center [297, 154] width 29 height 8
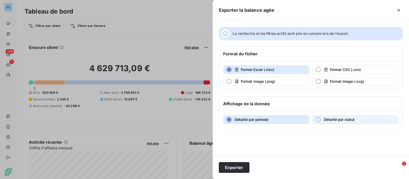
click at [334, 121] on span "Détaillé par statut" at bounding box center [339, 119] width 31 height 5
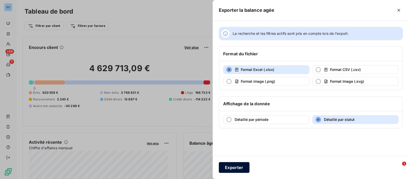
click at [239, 168] on button "Exporter" at bounding box center [234, 167] width 31 height 11
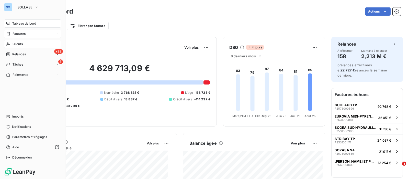
click at [14, 42] on span "Clients" at bounding box center [18, 44] width 10 height 5
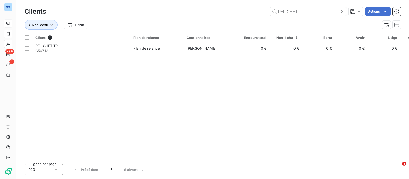
drag, startPoint x: 303, startPoint y: 12, endPoint x: 247, endPoint y: 7, distance: 56.3
click at [247, 7] on div "Clients PELICHET Actions" at bounding box center [213, 11] width 376 height 11
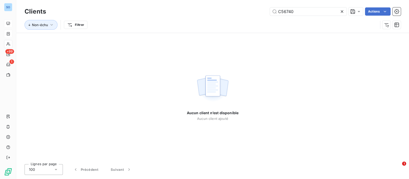
drag, startPoint x: 244, startPoint y: 8, endPoint x: 227, endPoint y: 8, distance: 16.9
click at [227, 8] on div "C56740 Actions" at bounding box center [226, 11] width 349 height 8
click at [303, 9] on input "C56740" at bounding box center [308, 11] width 77 height 8
click at [306, 12] on input "C56740" at bounding box center [308, 11] width 77 height 8
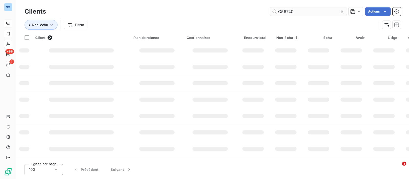
type input "C56740"
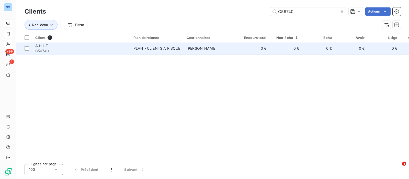
click at [186, 53] on td "Antoine Maraval" at bounding box center [210, 48] width 53 height 12
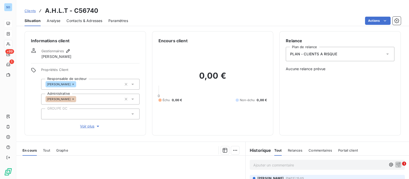
click at [88, 20] on span "Contacts & Adresses" at bounding box center [84, 20] width 36 height 5
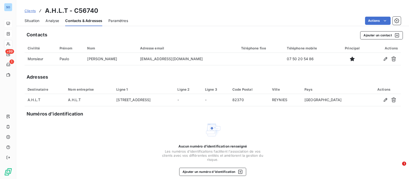
drag, startPoint x: 36, startPoint y: 23, endPoint x: 51, endPoint y: 24, distance: 15.9
click at [36, 23] on span "Situation" at bounding box center [32, 20] width 15 height 5
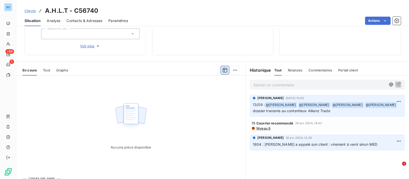
scroll to position [90, 0]
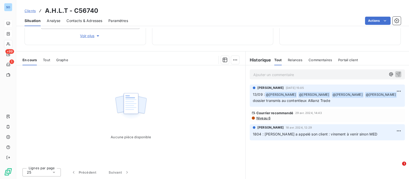
click at [280, 77] on p "Ajouter un commentaire ﻿" at bounding box center [319, 74] width 133 height 6
click at [396, 74] on icon "button" at bounding box center [398, 74] width 4 height 4
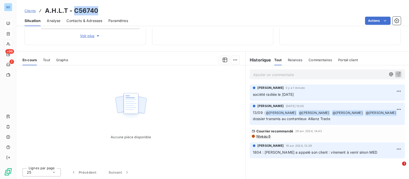
drag, startPoint x: 75, startPoint y: 10, endPoint x: 110, endPoint y: 11, distance: 35.0
click at [110, 11] on div "Clients A.H.L.T - C56740" at bounding box center [212, 10] width 393 height 9
copy h3 "C56740"
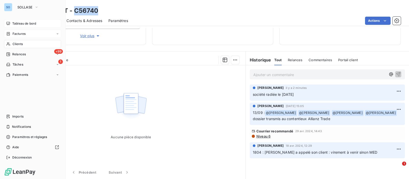
click at [14, 44] on span "Clients" at bounding box center [18, 44] width 10 height 5
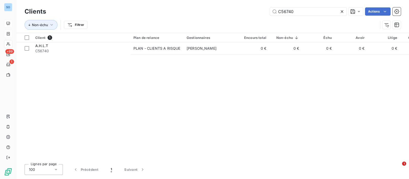
drag, startPoint x: 301, startPoint y: 13, endPoint x: 235, endPoint y: 7, distance: 66.5
click at [235, 7] on div "Clients C56740 Actions" at bounding box center [213, 11] width 376 height 11
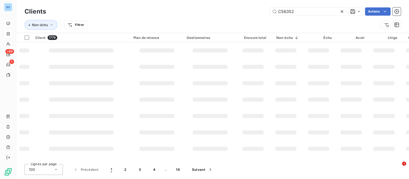
type input "C56352"
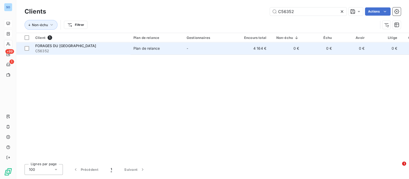
click at [148, 49] on div "Plan de relance" at bounding box center [147, 48] width 26 height 5
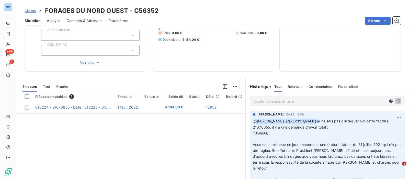
click at [305, 100] on p "Ajouter un commentaire ﻿" at bounding box center [319, 101] width 133 height 6
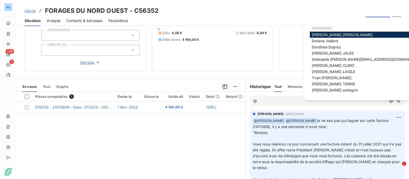
click at [188, 123] on div "Pièces comptables 1 Émise le Échue le Solde dû Statut Délai Retard 010224 - 210…" at bounding box center [130, 141] width 229 height 98
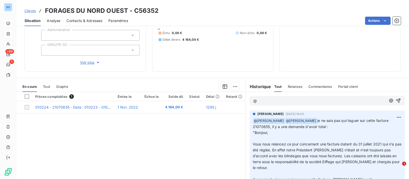
click at [262, 100] on p "@" at bounding box center [319, 101] width 133 height 6
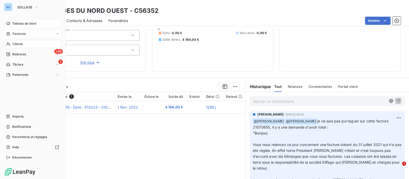
click at [14, 44] on span "Clients" at bounding box center [18, 44] width 10 height 5
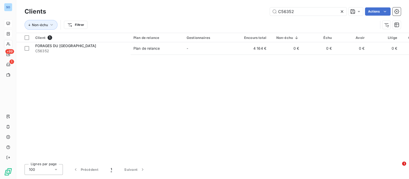
drag, startPoint x: 303, startPoint y: 11, endPoint x: 226, endPoint y: 4, distance: 77.1
click at [227, 6] on div "Clients C56352 Actions" at bounding box center [213, 11] width 376 height 11
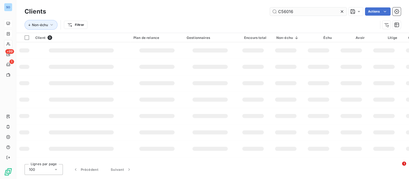
click at [298, 9] on input "C56016" at bounding box center [308, 11] width 77 height 8
click at [280, 12] on input "C56016" at bounding box center [308, 11] width 77 height 8
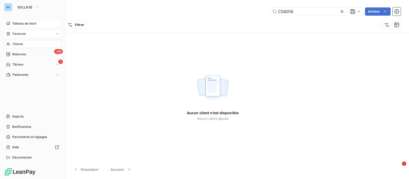
click at [18, 44] on span "Clients" at bounding box center [18, 44] width 10 height 5
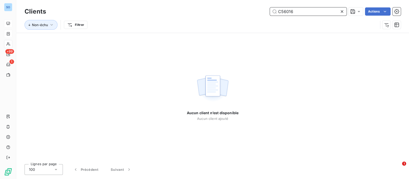
drag, startPoint x: 314, startPoint y: 12, endPoint x: 216, endPoint y: 3, distance: 98.1
click at [216, 3] on div "Clients C56016 Actions Non-échu Filtrer" at bounding box center [212, 16] width 393 height 33
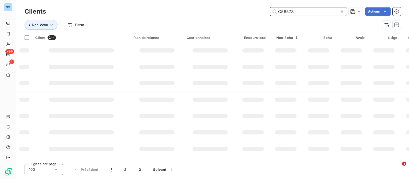
type input "C56573"
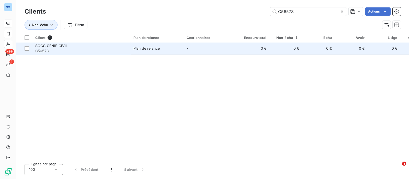
click at [79, 49] on span "C56573" at bounding box center [81, 50] width 92 height 5
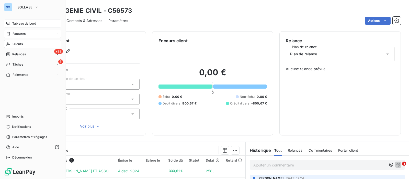
click at [16, 43] on span "Clients" at bounding box center [18, 44] width 10 height 5
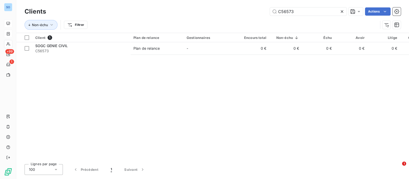
drag, startPoint x: 305, startPoint y: 10, endPoint x: 227, endPoint y: 12, distance: 78.3
click at [227, 13] on div "C56573 Actions" at bounding box center [226, 11] width 349 height 8
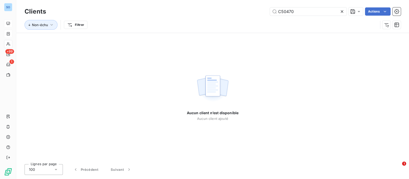
drag, startPoint x: 279, startPoint y: 13, endPoint x: 257, endPoint y: 7, distance: 22.2
click at [257, 7] on div "Clients C50470 Actions" at bounding box center [213, 11] width 376 height 11
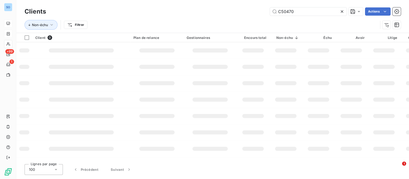
type input "C50470"
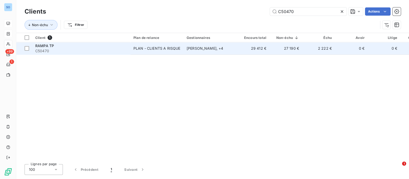
click at [187, 44] on td "Hervé VEUILLET , + 4" at bounding box center [210, 48] width 53 height 12
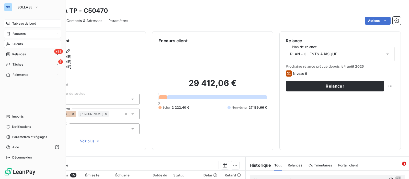
click at [24, 41] on div "Clients" at bounding box center [32, 44] width 57 height 8
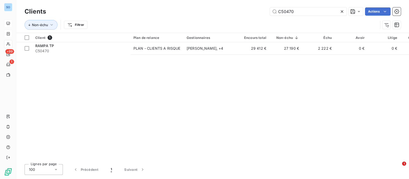
drag, startPoint x: 298, startPoint y: 10, endPoint x: 241, endPoint y: 5, distance: 57.3
click at [241, 5] on div "Clients C50470 Actions Non-échu Filtrer" at bounding box center [212, 16] width 393 height 33
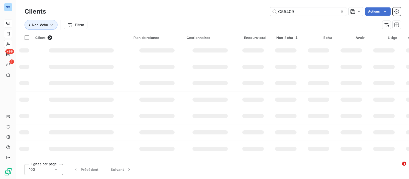
type input "C55409"
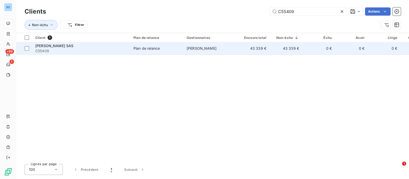
click at [129, 51] on td "JC BONNEFOY SAS C55409" at bounding box center [81, 48] width 98 height 12
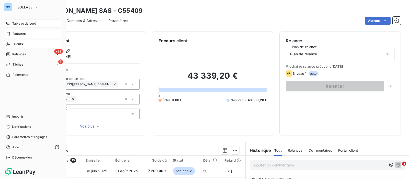
drag, startPoint x: 15, startPoint y: 20, endPoint x: 26, endPoint y: 26, distance: 11.8
click at [15, 20] on div "Tableau de bord" at bounding box center [32, 23] width 57 height 8
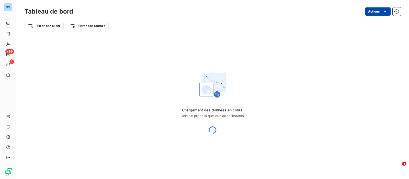
click at [382, 10] on html "SO +99 1 Tableau de bord Actions Filtrer par client Filtrer par facture Chargem…" at bounding box center [204, 89] width 409 height 179
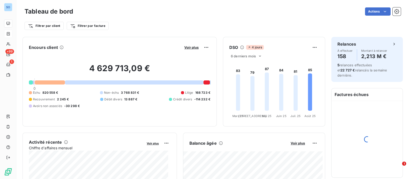
click at [285, 10] on html "SO +99 1 Tableau de bord Actions Filtrer par client Filtrer par facture Encours…" at bounding box center [204, 89] width 409 height 179
click at [298, 142] on span "Voir plus" at bounding box center [298, 143] width 14 height 4
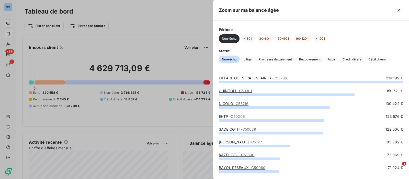
drag, startPoint x: 396, startPoint y: 10, endPoint x: 357, endPoint y: 3, distance: 39.4
click at [396, 10] on button "button" at bounding box center [399, 10] width 8 height 8
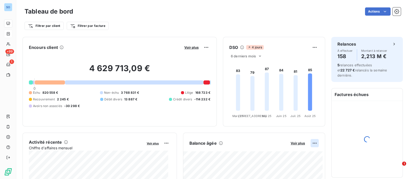
click at [310, 142] on html "SO +99 1 Tableau de bord Actions Filtrer par client Filtrer par facture Encours…" at bounding box center [204, 89] width 409 height 179
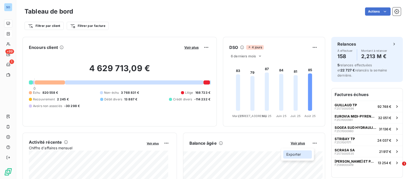
click at [299, 152] on div "Exporter" at bounding box center [297, 154] width 29 height 8
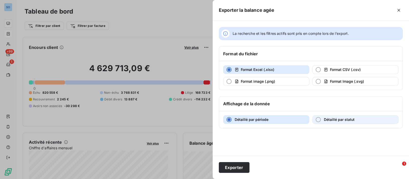
click at [324, 119] on button "Détaillé par statut" at bounding box center [356, 119] width 86 height 9
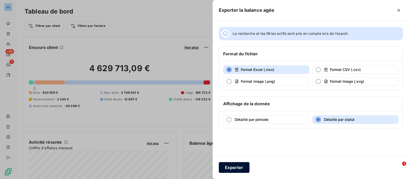
click at [231, 168] on button "Exporter" at bounding box center [234, 167] width 31 height 11
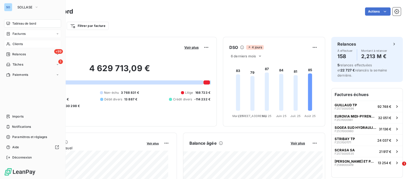
click at [13, 43] on span "Clients" at bounding box center [18, 44] width 10 height 5
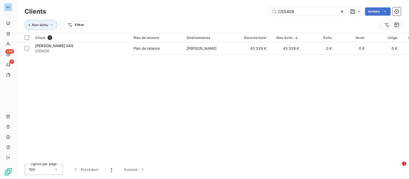
drag, startPoint x: 303, startPoint y: 12, endPoint x: 228, endPoint y: 8, distance: 75.3
click at [228, 9] on div "C55409 Actions" at bounding box center [226, 11] width 349 height 8
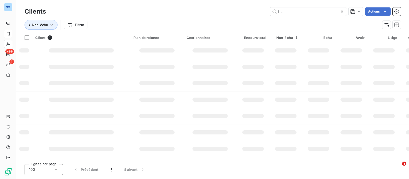
type input "tst"
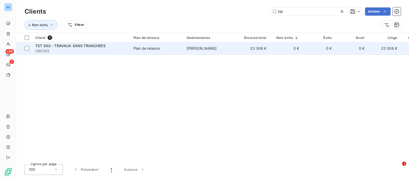
click at [86, 47] on span "TST SAS - TRAVAUX SANS TRANCHEES" at bounding box center [70, 45] width 70 height 4
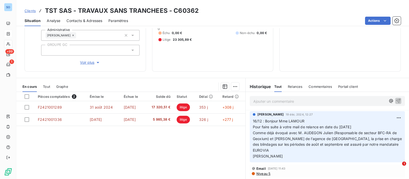
scroll to position [64, 0]
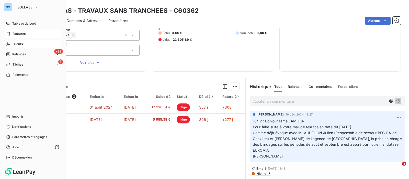
click at [14, 43] on span "Clients" at bounding box center [18, 44] width 10 height 5
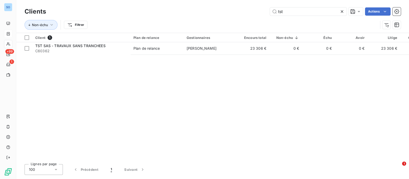
drag, startPoint x: 307, startPoint y: 13, endPoint x: 179, endPoint y: 13, distance: 127.9
click at [183, 14] on div "tst Actions" at bounding box center [226, 11] width 349 height 8
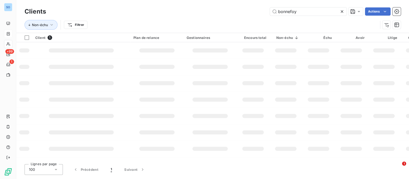
type input "bonnefoy"
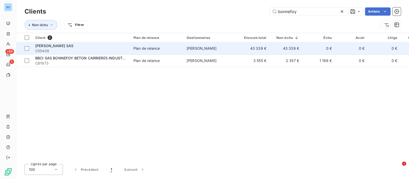
click at [143, 48] on div "Plan de relance" at bounding box center [147, 48] width 26 height 5
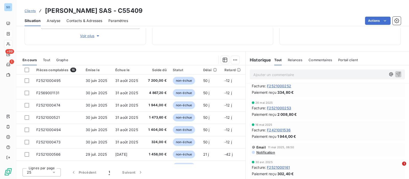
scroll to position [288, 0]
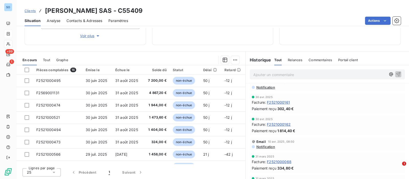
click at [294, 59] on span "Relances" at bounding box center [295, 60] width 15 height 4
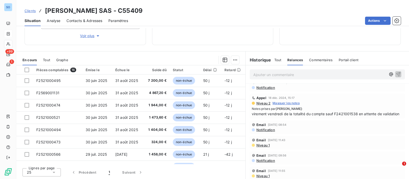
scroll to position [0, 0]
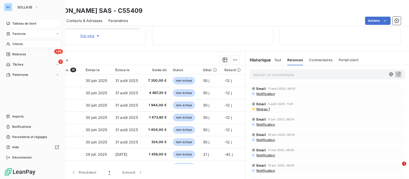
click at [12, 22] on div "Tableau de bord" at bounding box center [32, 23] width 57 height 8
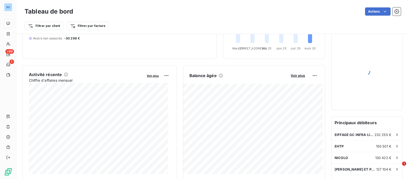
scroll to position [96, 0]
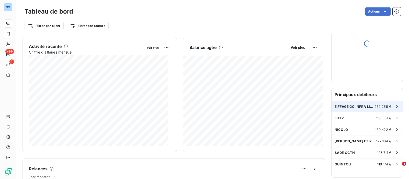
click at [379, 104] on span "232 255 €" at bounding box center [383, 106] width 17 height 4
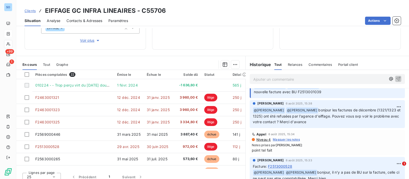
scroll to position [32, 0]
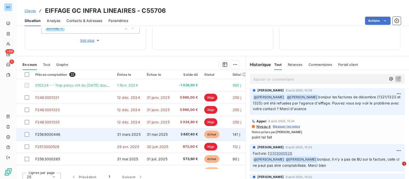
click at [128, 134] on span "31 mars 2025" at bounding box center [129, 134] width 24 height 4
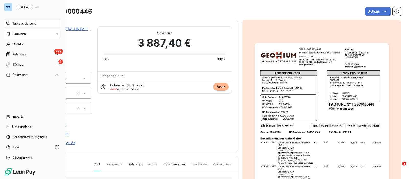
click at [10, 21] on icon at bounding box center [8, 23] width 4 height 4
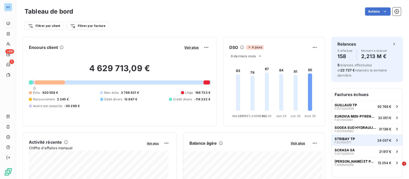
click at [355, 134] on button "STRIBAY TP F2531001171 24 037 €" at bounding box center [367, 139] width 71 height 11
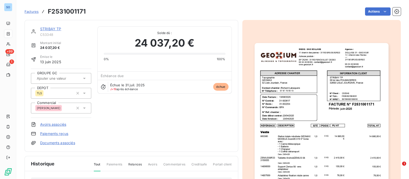
click at [45, 27] on link "STRIBAY TP" at bounding box center [50, 29] width 21 height 4
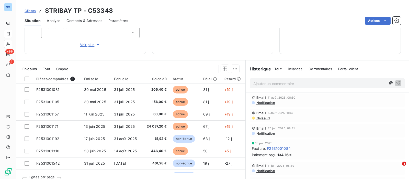
scroll to position [90, 0]
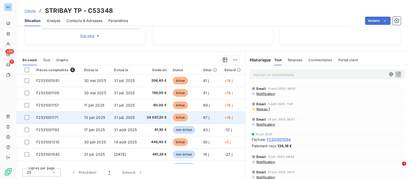
click at [161, 117] on span "24 037,20 €" at bounding box center [156, 117] width 22 height 5
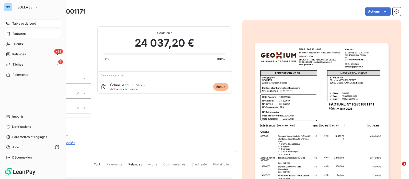
click at [11, 22] on div "Tableau de bord" at bounding box center [32, 23] width 57 height 8
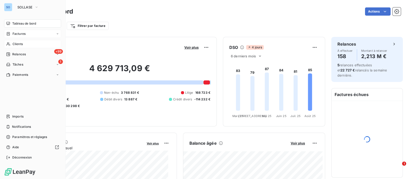
click at [17, 44] on span "Clients" at bounding box center [18, 44] width 10 height 5
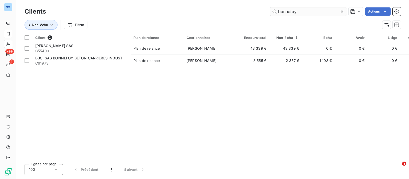
click at [341, 10] on icon at bounding box center [342, 11] width 5 height 5
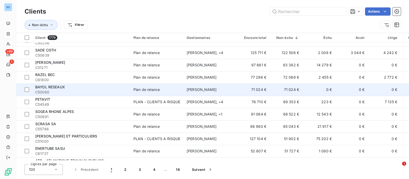
scroll to position [64, 0]
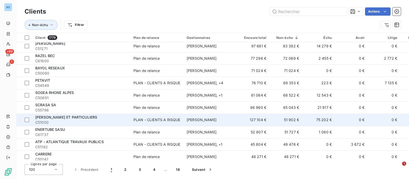
click at [100, 121] on span "C51000" at bounding box center [81, 122] width 92 height 5
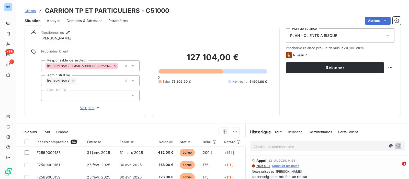
scroll to position [32, 0]
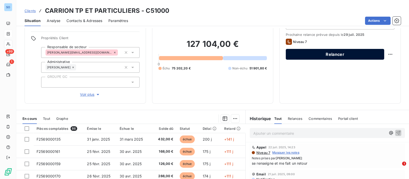
click at [339, 54] on button "Relancer" at bounding box center [335, 54] width 98 height 11
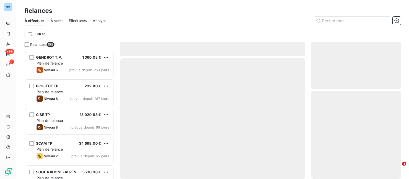
scroll to position [124, 84]
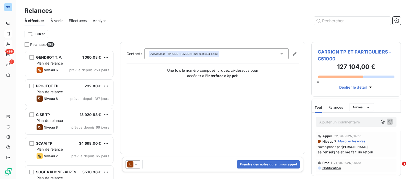
click at [134, 165] on icon at bounding box center [136, 164] width 5 height 5
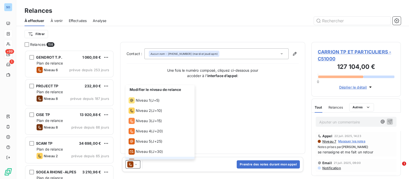
scroll to position [7, 0]
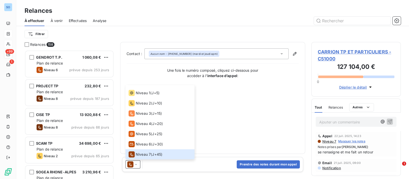
click at [344, 108] on div "Tout Relances Autres" at bounding box center [344, 107] width 59 height 11
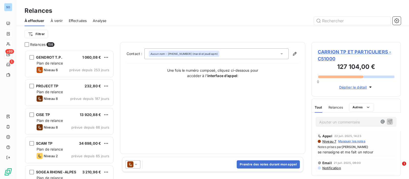
click at [339, 107] on span "Relances" at bounding box center [336, 107] width 15 height 4
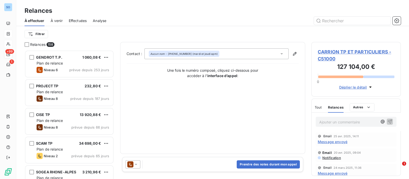
scroll to position [255, 0]
click at [132, 164] on icon at bounding box center [130, 164] width 6 height 6
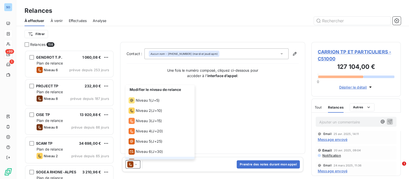
scroll to position [7, 0]
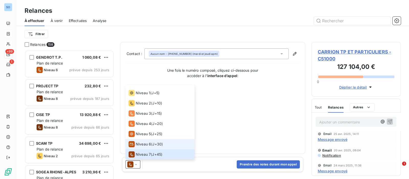
click at [144, 145] on span "Niveau 6" at bounding box center [143, 143] width 15 height 5
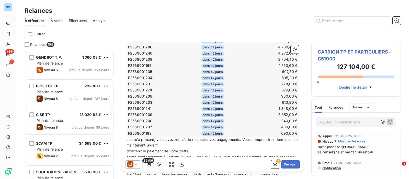
scroll to position [613, 0]
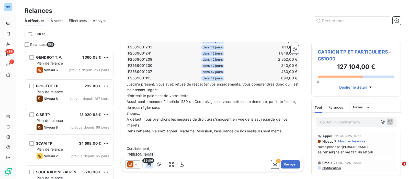
click at [150, 163] on icon "button" at bounding box center [148, 164] width 5 height 5
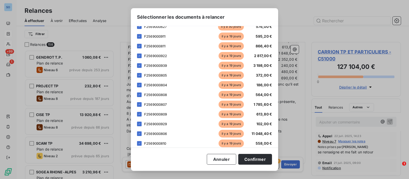
scroll to position [447, 0]
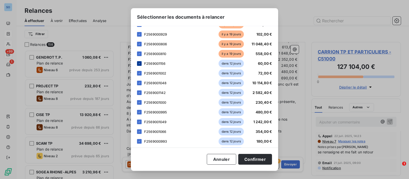
click at [139, 63] on icon at bounding box center [139, 63] width 3 height 3
click at [140, 73] on icon at bounding box center [139, 73] width 3 height 3
click at [139, 84] on div at bounding box center [139, 83] width 5 height 5
click at [139, 91] on icon at bounding box center [139, 92] width 3 height 3
click at [140, 102] on icon at bounding box center [139, 102] width 3 height 3
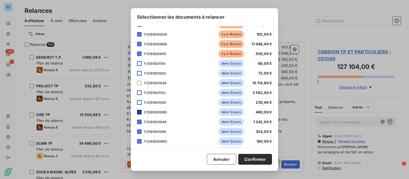
click at [139, 111] on icon at bounding box center [139, 111] width 3 height 3
click at [138, 121] on icon at bounding box center [139, 121] width 3 height 3
click at [139, 131] on icon at bounding box center [140, 131] width 2 height 1
drag, startPoint x: 140, startPoint y: 140, endPoint x: 152, endPoint y: 135, distance: 13.2
click at [140, 141] on icon at bounding box center [139, 141] width 3 height 3
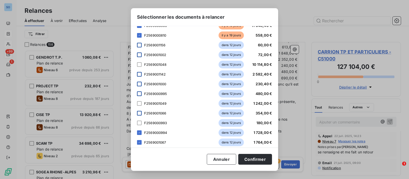
scroll to position [511, 0]
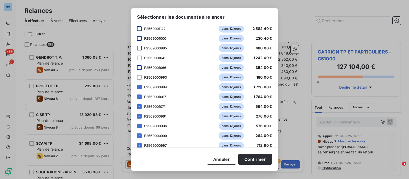
click at [140, 87] on icon at bounding box center [139, 86] width 3 height 3
click at [140, 96] on icon at bounding box center [139, 96] width 3 height 3
click at [141, 106] on icon at bounding box center [139, 106] width 3 height 3
click at [138, 116] on icon at bounding box center [139, 116] width 3 height 3
click at [139, 126] on icon at bounding box center [139, 125] width 3 height 3
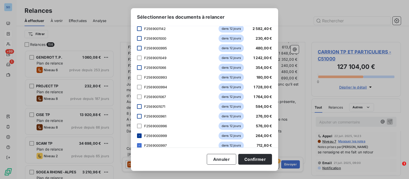
click at [139, 135] on icon at bounding box center [139, 135] width 3 height 3
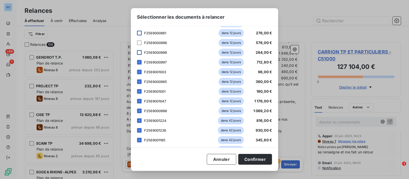
scroll to position [607, 0]
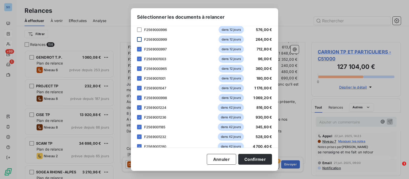
drag, startPoint x: 139, startPoint y: 48, endPoint x: 139, endPoint y: 54, distance: 5.6
click at [139, 49] on icon at bounding box center [139, 49] width 3 height 3
click at [139, 58] on icon at bounding box center [139, 58] width 3 height 3
click at [140, 70] on div at bounding box center [139, 68] width 5 height 5
click at [140, 79] on icon at bounding box center [139, 78] width 3 height 3
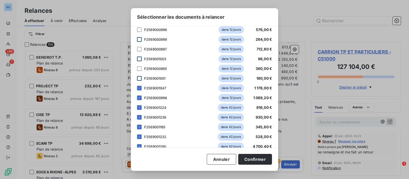
click at [138, 89] on div at bounding box center [139, 88] width 5 height 5
click at [140, 96] on icon at bounding box center [139, 97] width 3 height 3
drag, startPoint x: 140, startPoint y: 106, endPoint x: 139, endPoint y: 109, distance: 3.6
click at [140, 107] on icon at bounding box center [139, 107] width 3 height 3
click at [137, 118] on div at bounding box center [139, 117] width 5 height 5
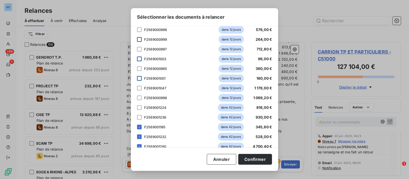
click at [141, 126] on icon at bounding box center [139, 126] width 3 height 3
drag, startPoint x: 139, startPoint y: 137, endPoint x: 140, endPoint y: 139, distance: 3.0
click at [139, 137] on icon at bounding box center [139, 136] width 3 height 3
click at [140, 146] on icon at bounding box center [140, 146] width 2 height 1
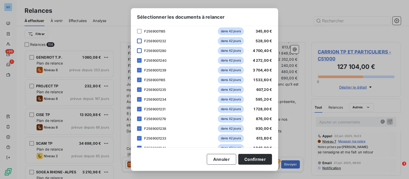
scroll to position [703, 0]
click at [139, 61] on div at bounding box center [139, 60] width 5 height 5
click at [140, 70] on icon at bounding box center [139, 69] width 3 height 3
click at [139, 79] on icon at bounding box center [140, 79] width 2 height 1
click at [140, 88] on icon at bounding box center [139, 89] width 3 height 3
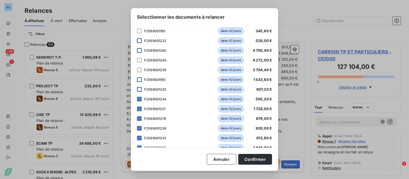
drag, startPoint x: 139, startPoint y: 98, endPoint x: 139, endPoint y: 102, distance: 3.3
click at [139, 99] on icon at bounding box center [140, 98] width 2 height 1
click at [139, 112] on div "F2569001231 dans 42 jours 1 728,00 €" at bounding box center [204, 109] width 135 height 8
click at [139, 108] on icon at bounding box center [139, 108] width 3 height 3
click at [141, 118] on div at bounding box center [139, 118] width 5 height 5
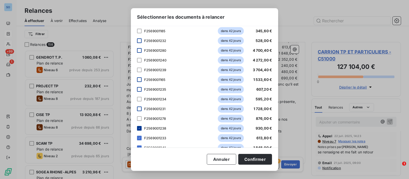
click at [141, 129] on div at bounding box center [139, 128] width 5 height 5
click at [140, 136] on icon at bounding box center [139, 137] width 3 height 3
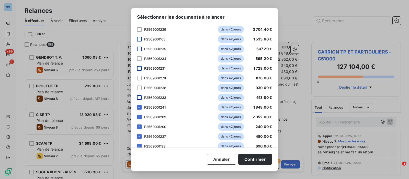
scroll to position [752, 0]
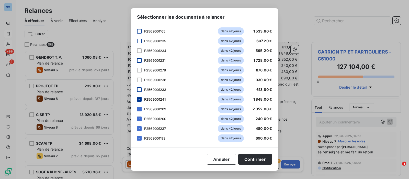
click at [140, 98] on icon at bounding box center [139, 99] width 3 height 3
drag, startPoint x: 142, startPoint y: 107, endPoint x: 141, endPoint y: 111, distance: 4.2
click at [141, 109] on div "F2569001209 dans 42 jours 2 352,00 €" at bounding box center [204, 109] width 135 height 8
click at [140, 117] on icon at bounding box center [139, 118] width 3 height 3
click at [141, 109] on div at bounding box center [139, 109] width 5 height 5
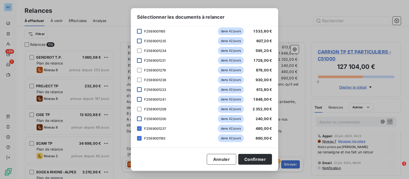
drag, startPoint x: 140, startPoint y: 137, endPoint x: 141, endPoint y: 128, distance: 9.0
click at [140, 137] on icon at bounding box center [139, 138] width 3 height 3
click at [141, 127] on div at bounding box center [139, 128] width 5 height 5
click at [254, 155] on button "Confirmer" at bounding box center [255, 159] width 34 height 11
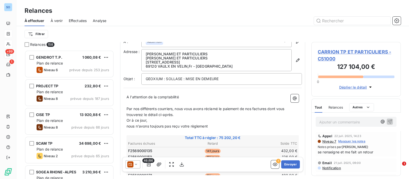
scroll to position [0, 0]
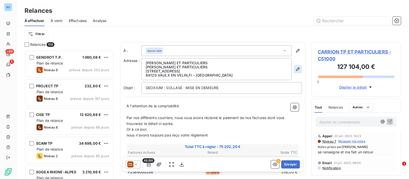
click at [296, 69] on icon "button" at bounding box center [298, 69] width 4 height 4
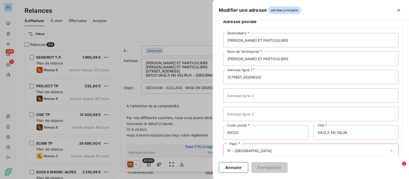
scroll to position [35, 0]
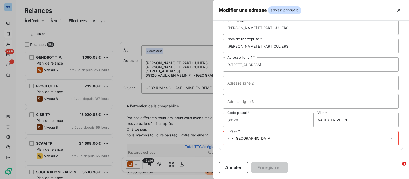
click at [272, 137] on input "text" at bounding box center [274, 138] width 4 height 5
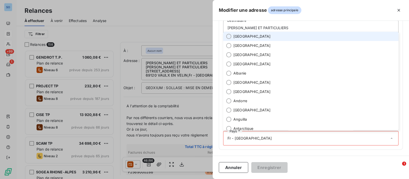
click at [241, 35] on span "France" at bounding box center [252, 36] width 37 height 5
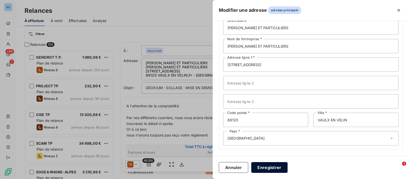
click at [271, 164] on button "Enregistrer" at bounding box center [269, 167] width 36 height 11
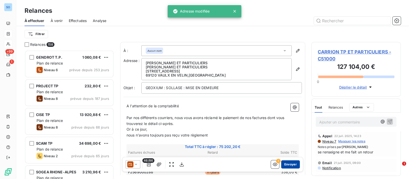
click at [282, 163] on button "Envoyer" at bounding box center [290, 164] width 19 height 8
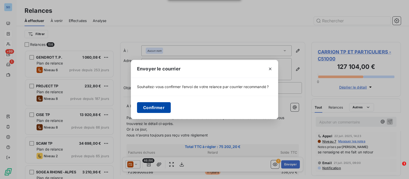
click at [149, 105] on button "Confirmer" at bounding box center [154, 107] width 34 height 11
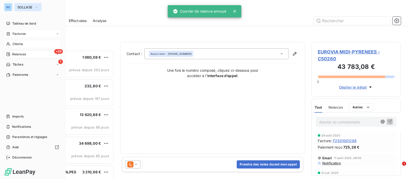
click at [32, 6] on span "SOLLASE" at bounding box center [24, 7] width 15 height 4
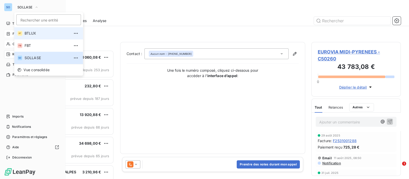
click at [33, 33] on span "BTLUX" at bounding box center [47, 33] width 45 height 5
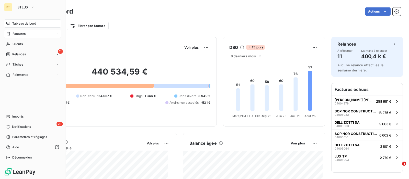
click at [18, 33] on span "Factures" at bounding box center [19, 33] width 13 height 5
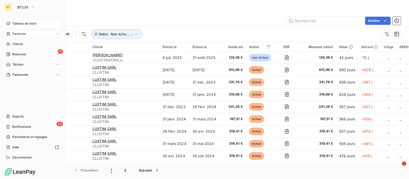
click at [14, 25] on span "Tableau de bord" at bounding box center [24, 23] width 24 height 5
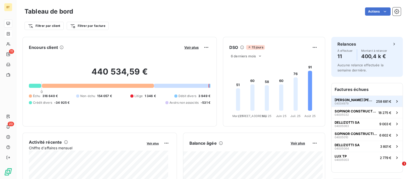
click at [354, 101] on span "[PERSON_NAME] [PERSON_NAME] CONSTRUCTIONS S.A" at bounding box center [354, 100] width 39 height 4
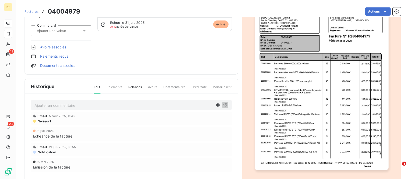
scroll to position [64, 0]
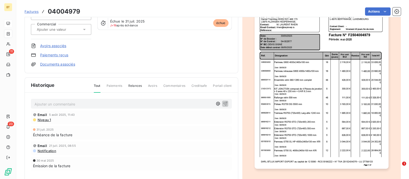
click at [69, 104] on p "Ajouter un commentaire ﻿" at bounding box center [124, 104] width 179 height 6
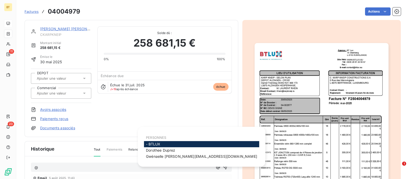
scroll to position [0, 0]
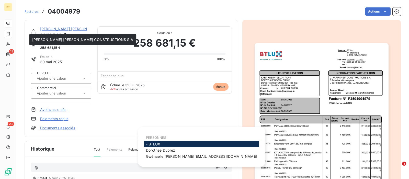
click at [69, 28] on link "[PERSON_NAME] [PERSON_NAME] CONSTRUCTIONS S.A" at bounding box center [90, 29] width 101 height 4
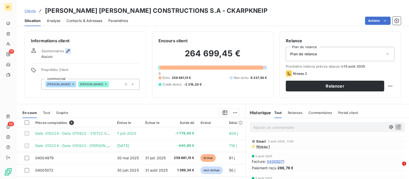
click at [68, 51] on icon "button" at bounding box center [67, 50] width 5 height 5
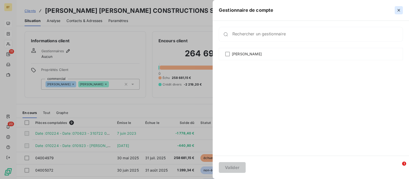
click at [399, 9] on icon "button" at bounding box center [399, 10] width 3 height 3
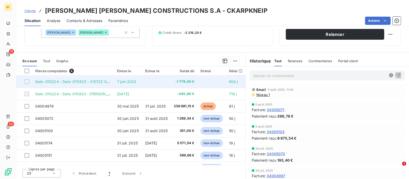
scroll to position [53, 0]
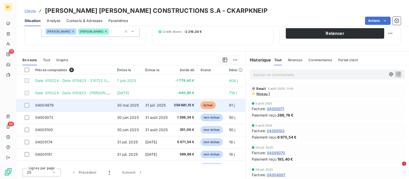
click at [133, 104] on span "30 mai 2025" at bounding box center [128, 105] width 22 height 4
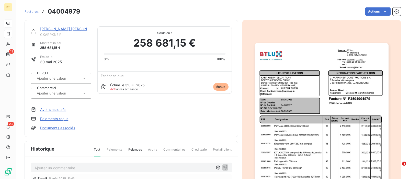
click at [348, 86] on img "button" at bounding box center [322, 138] width 134 height 190
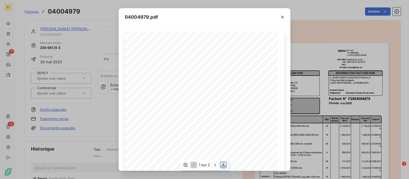
click at [224, 164] on icon "button" at bounding box center [223, 164] width 5 height 5
click at [216, 165] on icon "button" at bounding box center [215, 164] width 5 height 5
drag, startPoint x: 283, startPoint y: 16, endPoint x: 294, endPoint y: 3, distance: 17.0
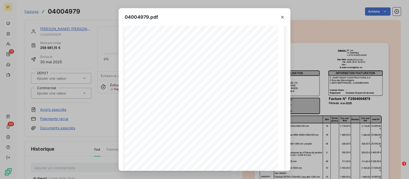
click at [283, 16] on icon "button" at bounding box center [282, 17] width 5 height 5
